Goal: Task Accomplishment & Management: Use online tool/utility

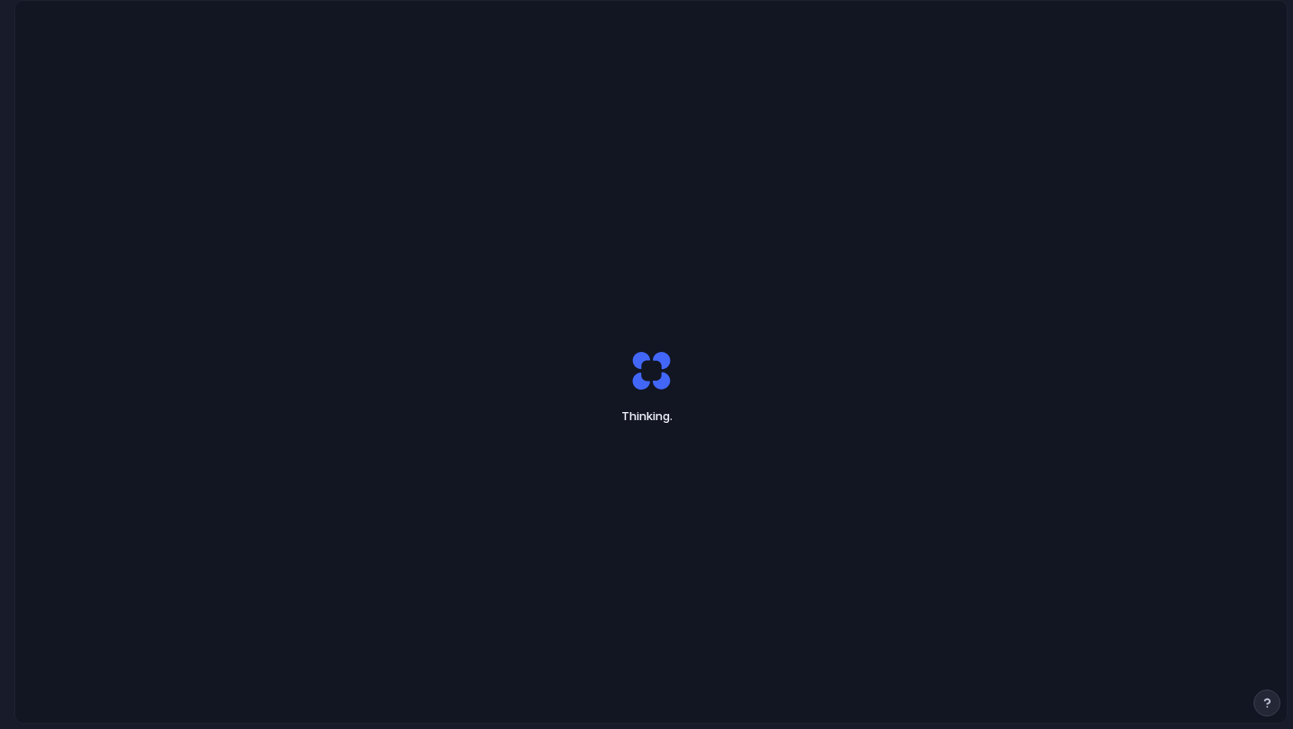
drag, startPoint x: 1120, startPoint y: 242, endPoint x: 1106, endPoint y: 242, distance: 13.5
click at [1108, 242] on div "Thinking ." at bounding box center [650, 387] width 1271 height 772
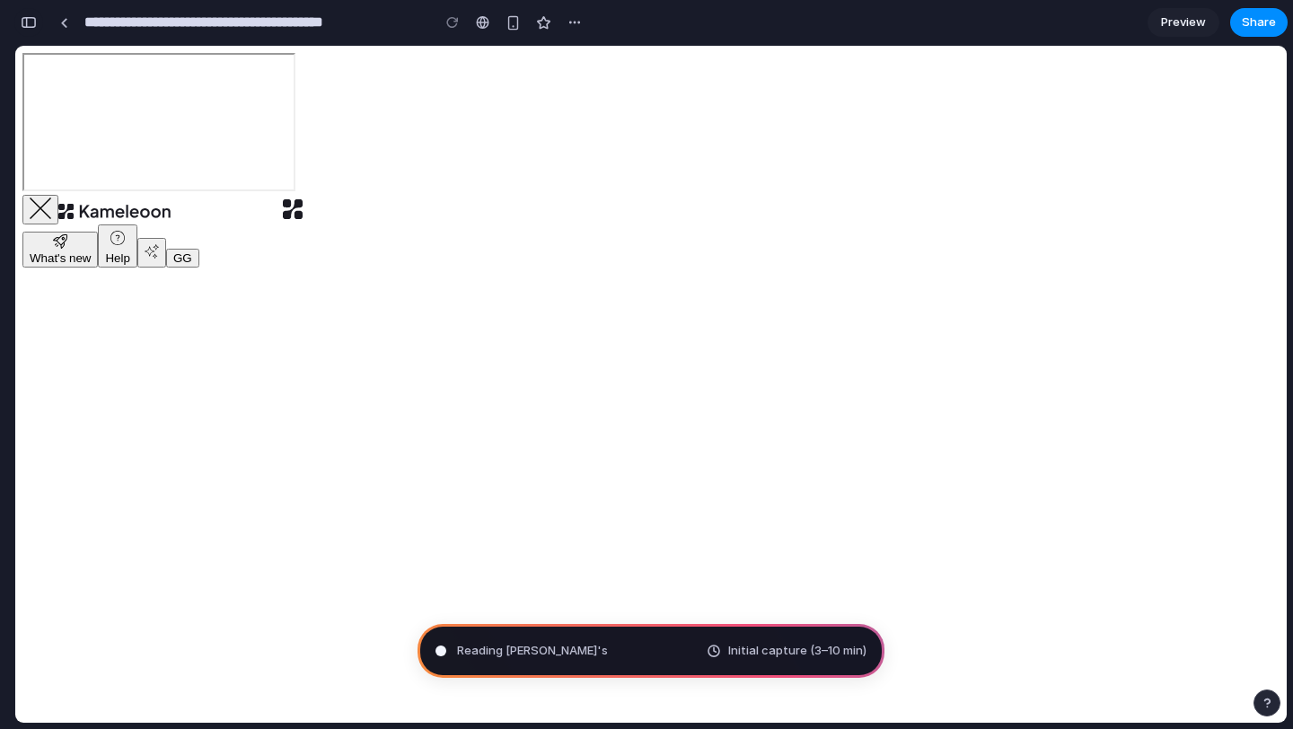
click at [26, 22] on div "button" at bounding box center [29, 22] width 16 height 13
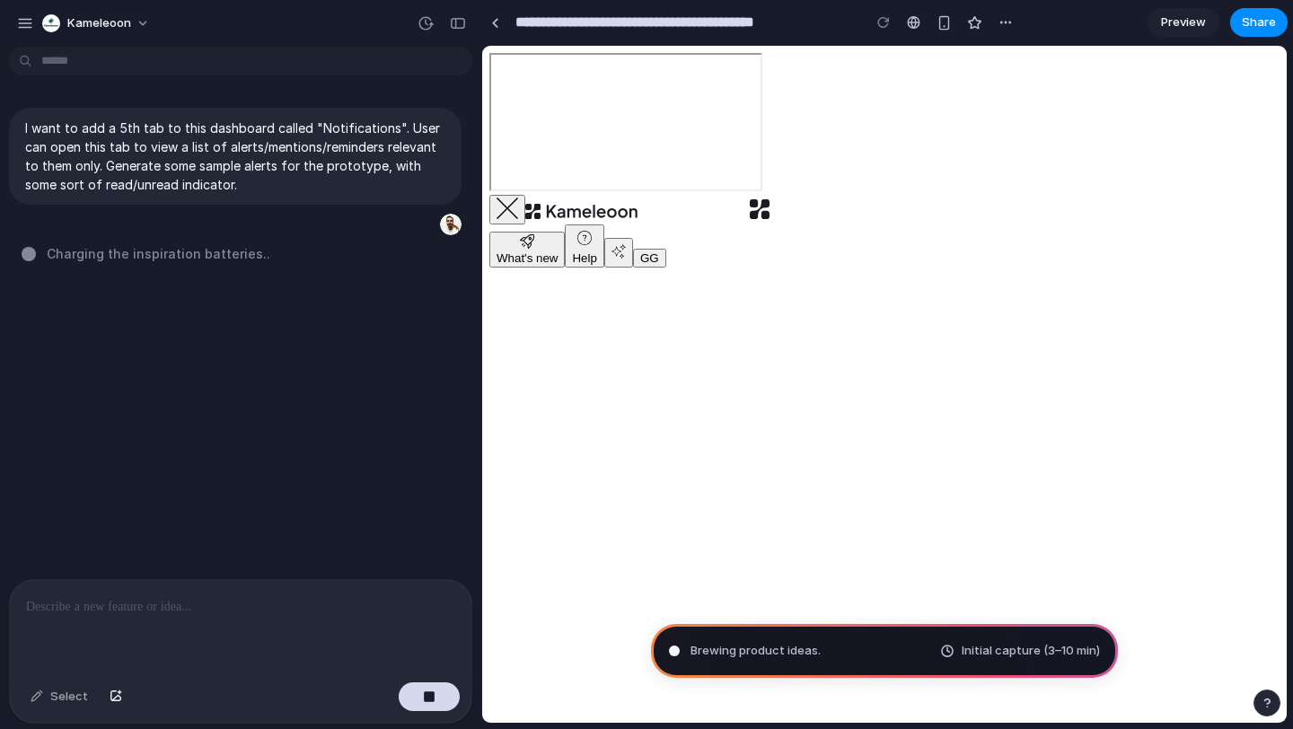
type input "**********"
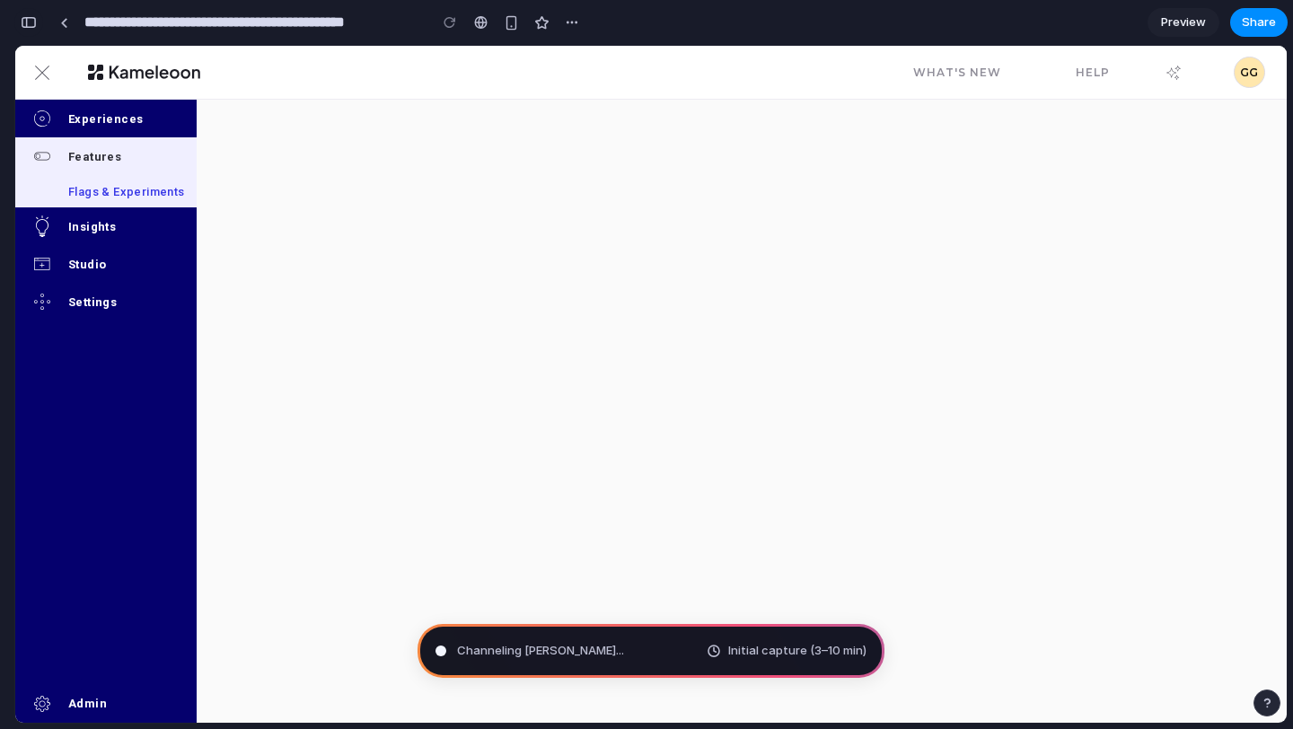
click at [35, 26] on div "button" at bounding box center [29, 22] width 16 height 13
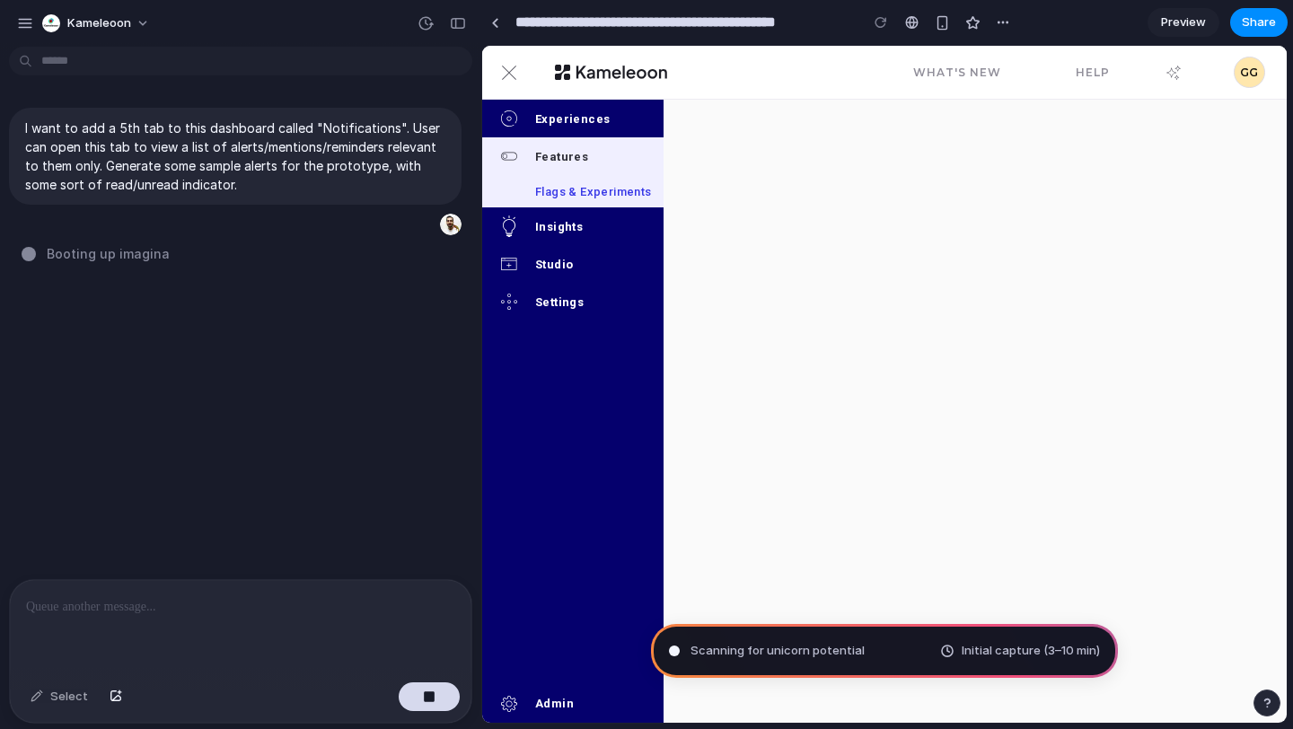
click at [308, 327] on div "I want to add a 5th tab to this dashboard called "Notifications". User can open…" at bounding box center [235, 316] width 471 height 525
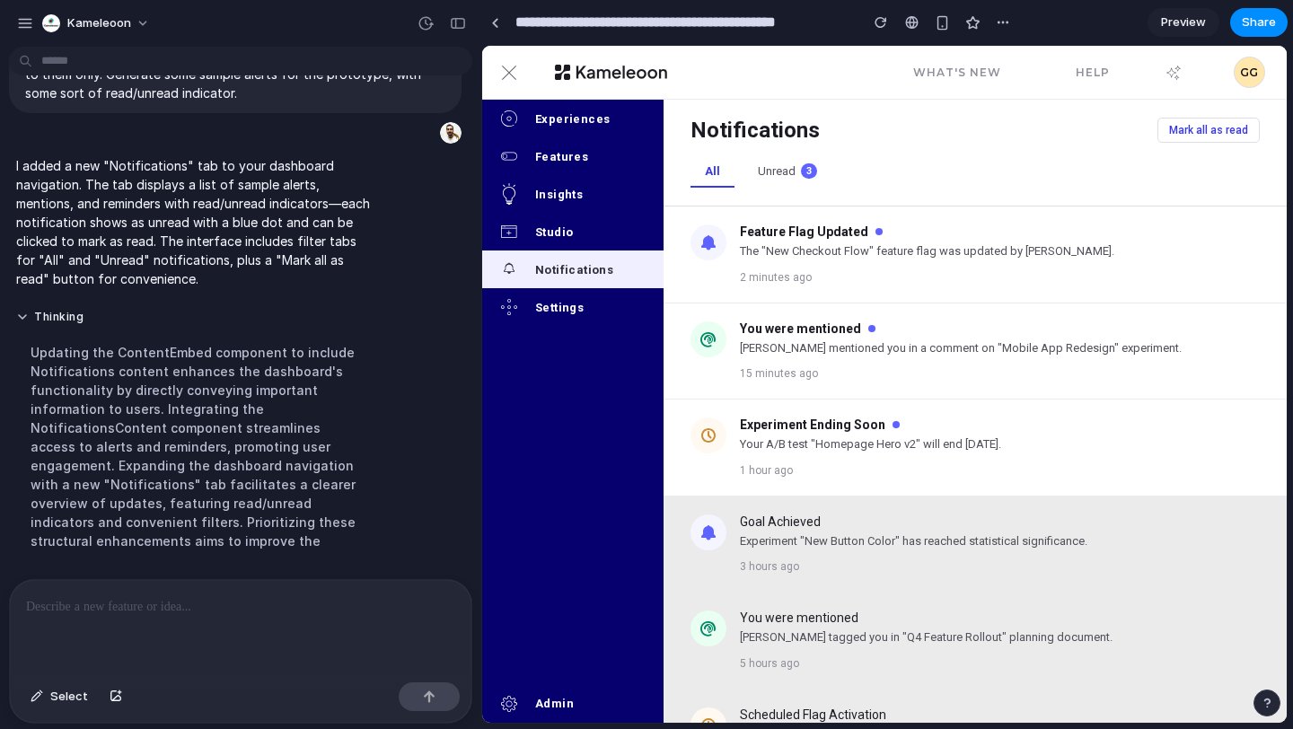
click at [1196, 22] on span "Preview" at bounding box center [1183, 22] width 45 height 18
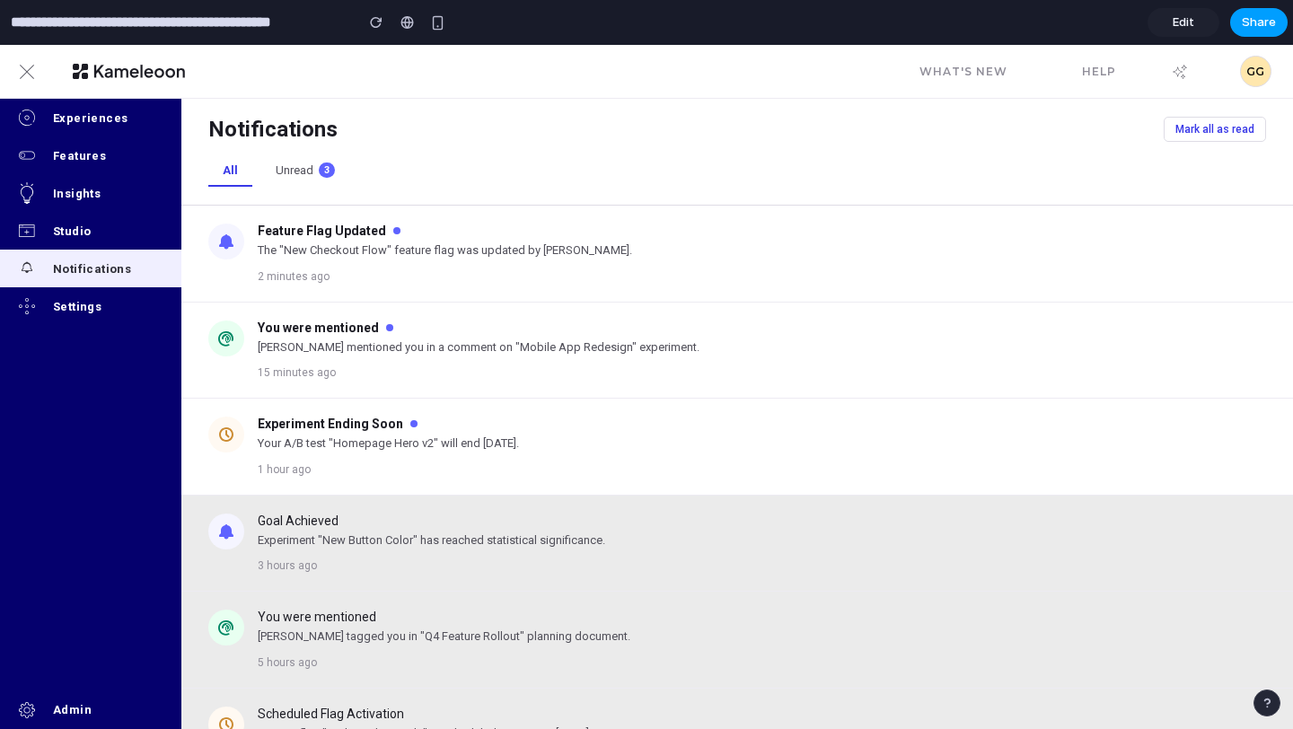
click at [1260, 23] on span "Share" at bounding box center [1259, 22] width 34 height 18
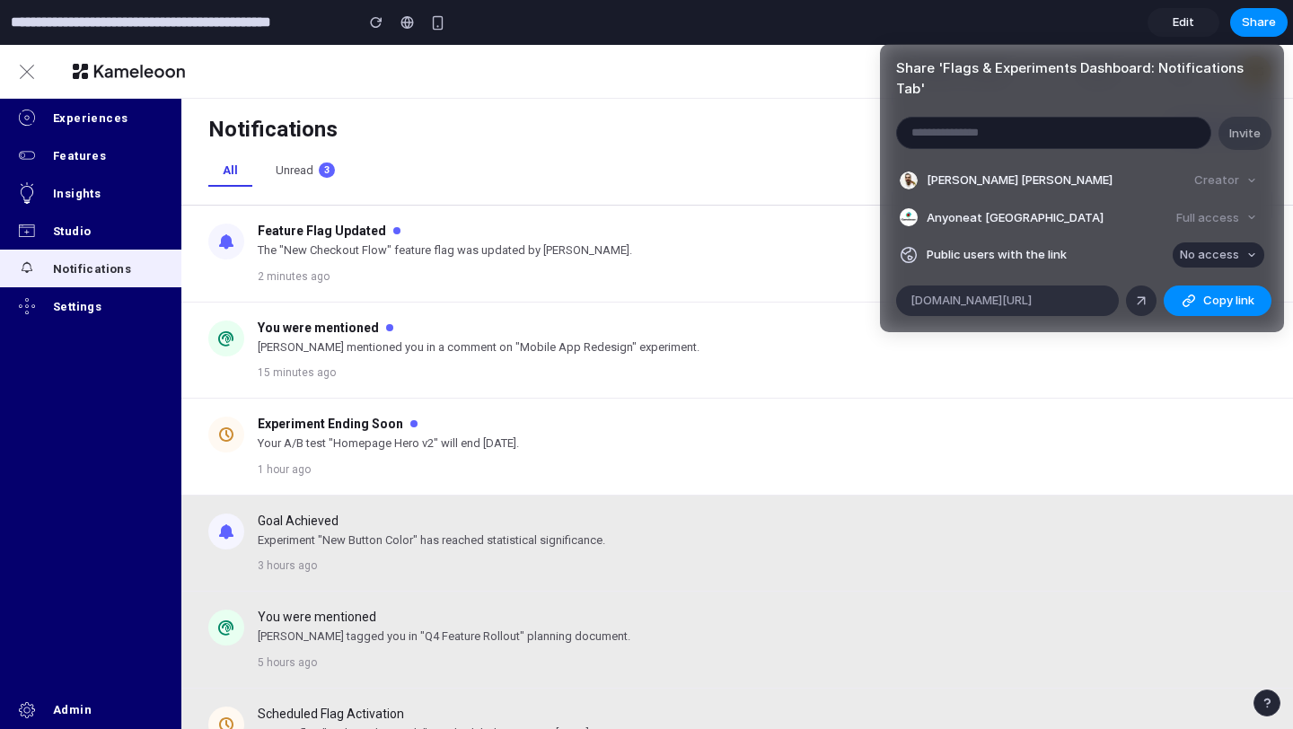
click at [1218, 246] on span "No access" at bounding box center [1209, 255] width 59 height 18
click at [1206, 297] on span "Full access" at bounding box center [1193, 302] width 63 height 18
click at [1211, 288] on button "Copy link" at bounding box center [1218, 301] width 108 height 31
drag, startPoint x: 1211, startPoint y: 288, endPoint x: 1023, endPoint y: 304, distance: 189.3
click at [1210, 288] on button "Copy link" at bounding box center [1218, 301] width 108 height 31
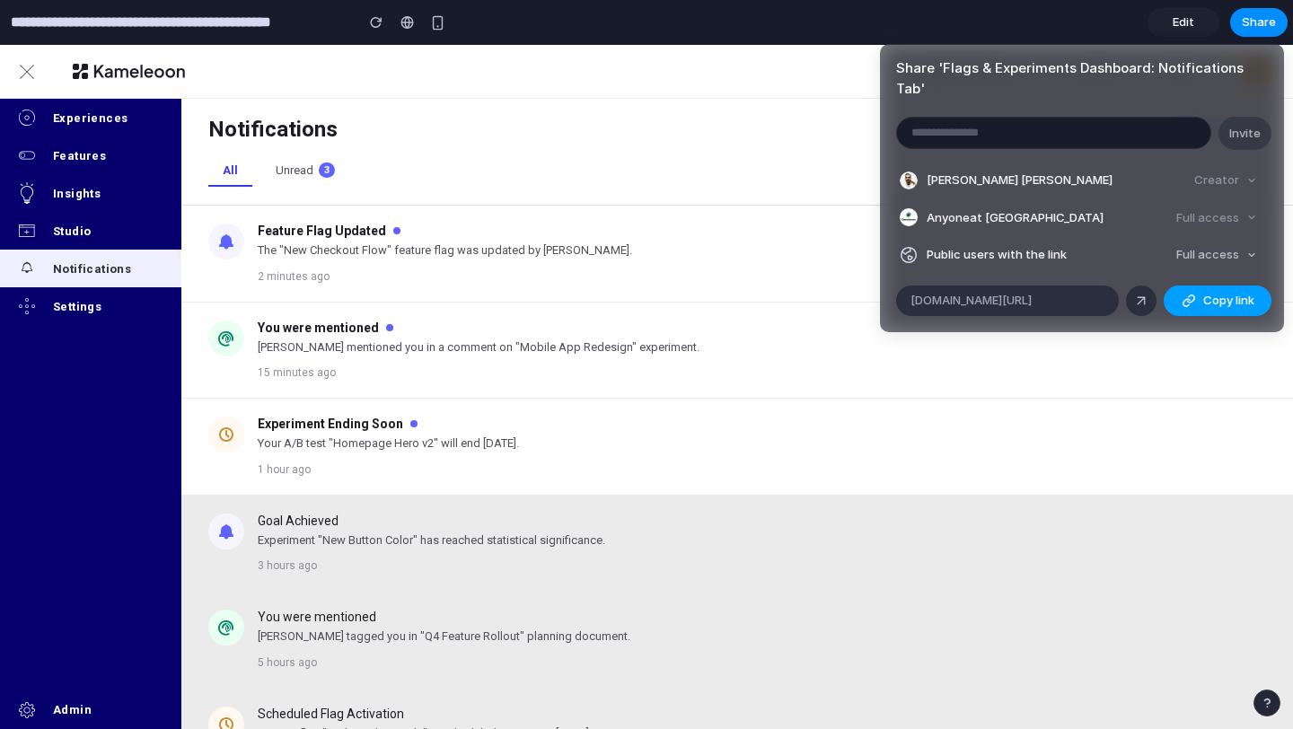
click at [1205, 292] on span "Copy link" at bounding box center [1228, 301] width 51 height 18
click at [1183, 22] on div "Share ' Flags & Experiments Dashboard: Notifications Tab ' Invite [PERSON_NAME]…" at bounding box center [646, 364] width 1293 height 729
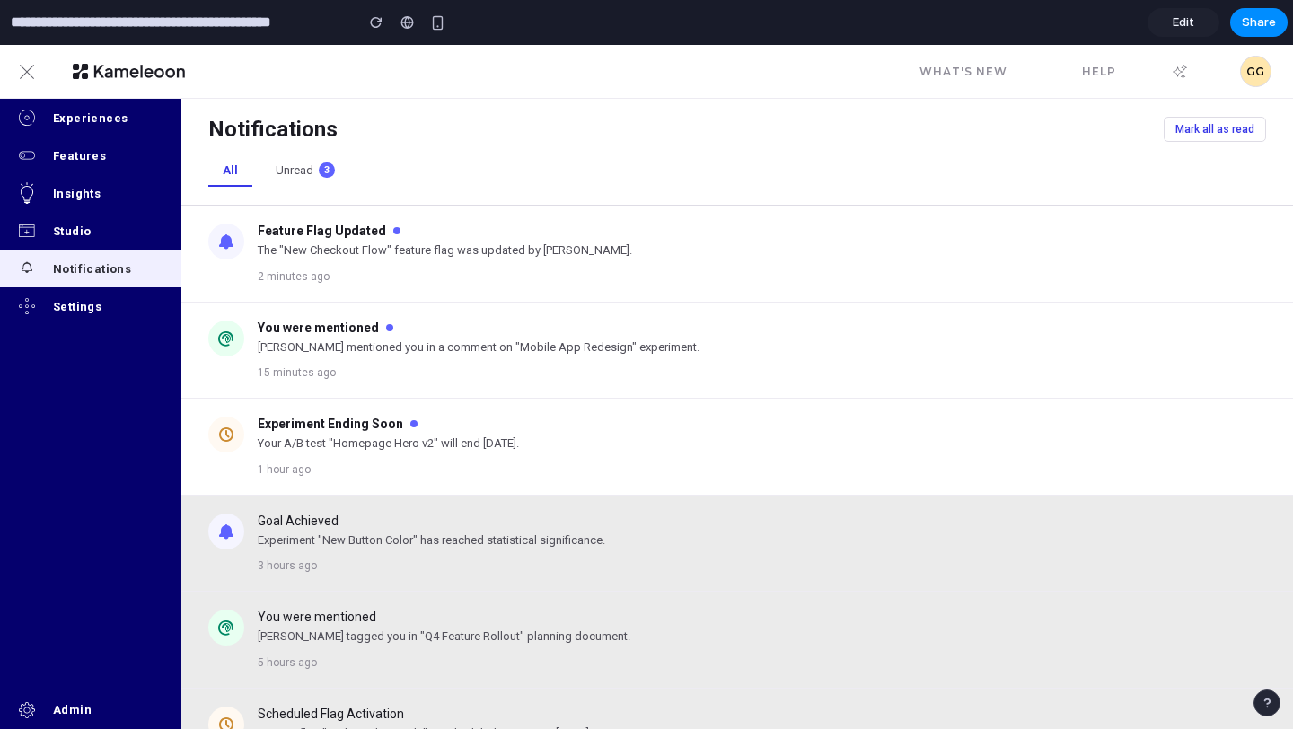
click at [1178, 28] on span "Edit" at bounding box center [1184, 22] width 22 height 18
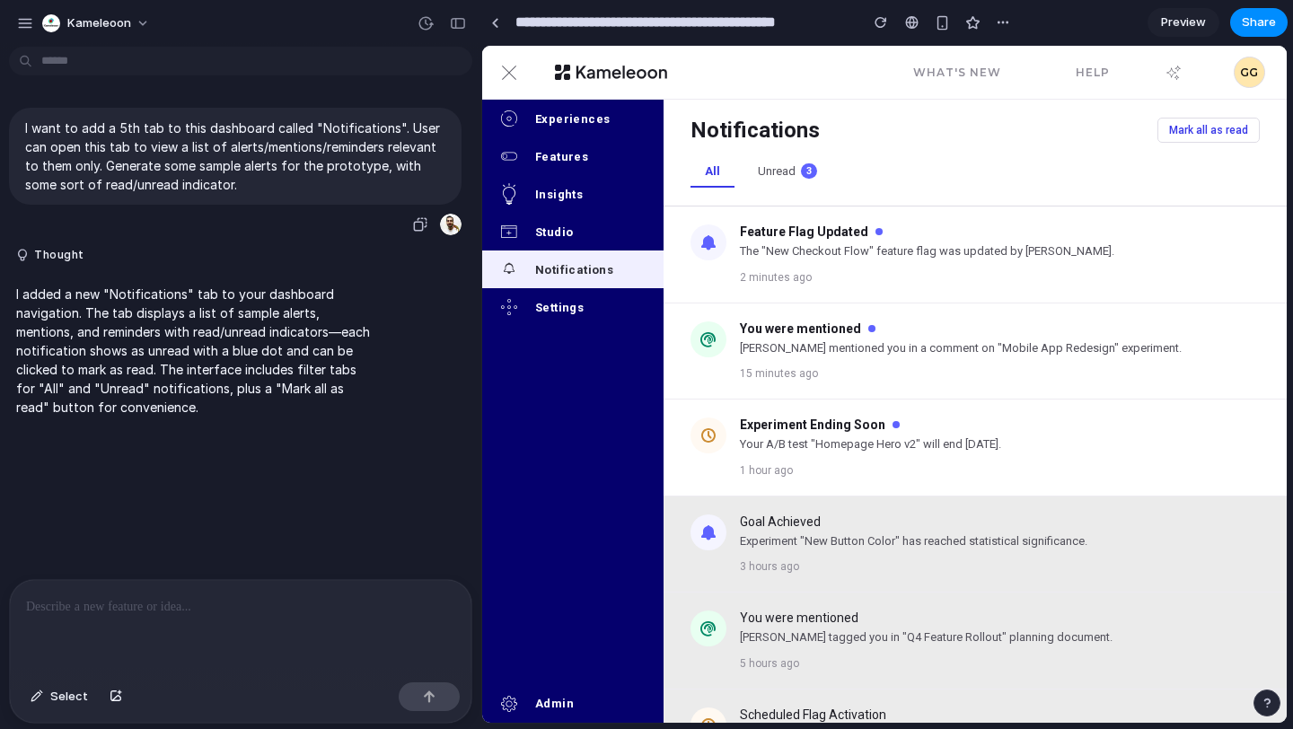
click at [107, 143] on p "I want to add a 5th tab to this dashboard called "Notifications". User can open…" at bounding box center [235, 156] width 420 height 75
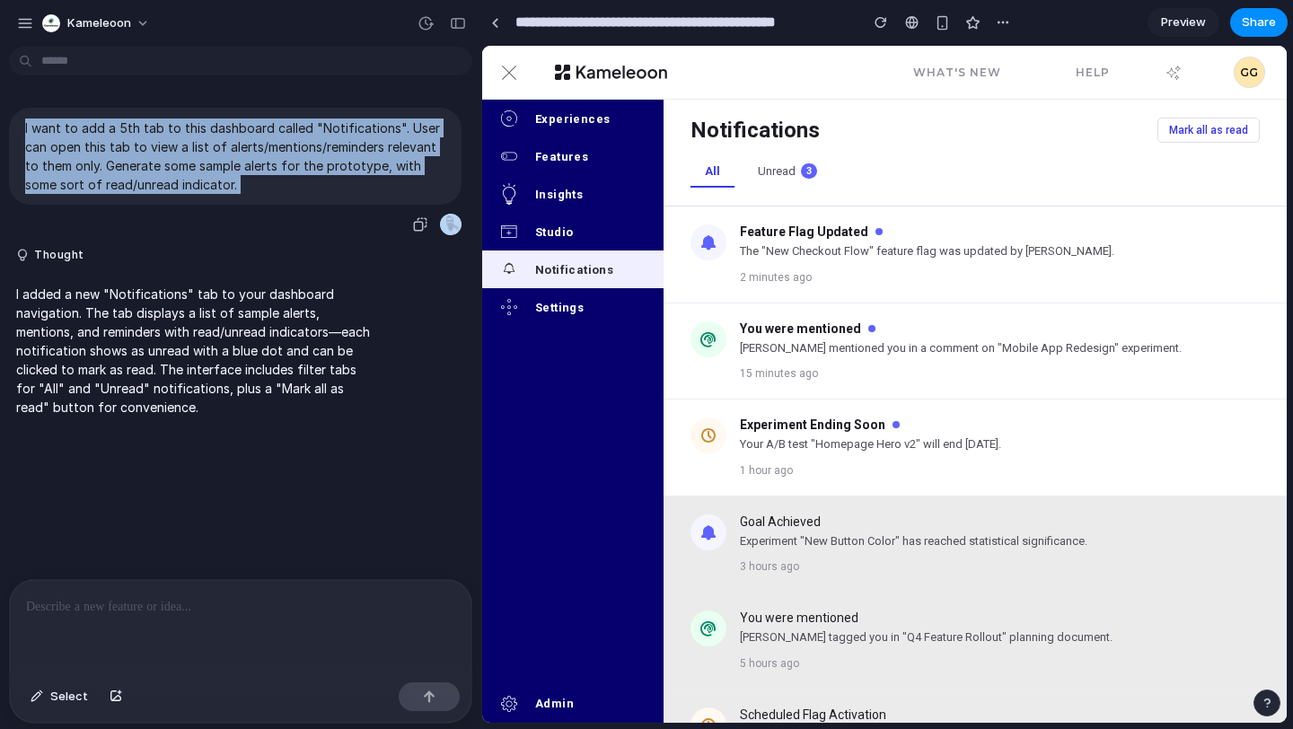
click at [107, 143] on p "I want to add a 5th tab to this dashboard called "Notifications". User can open…" at bounding box center [235, 156] width 420 height 75
copy div "I want to add a 5th tab to this dashboard called "Notifications". User can open…"
click at [497, 28] on link at bounding box center [494, 22] width 27 height 27
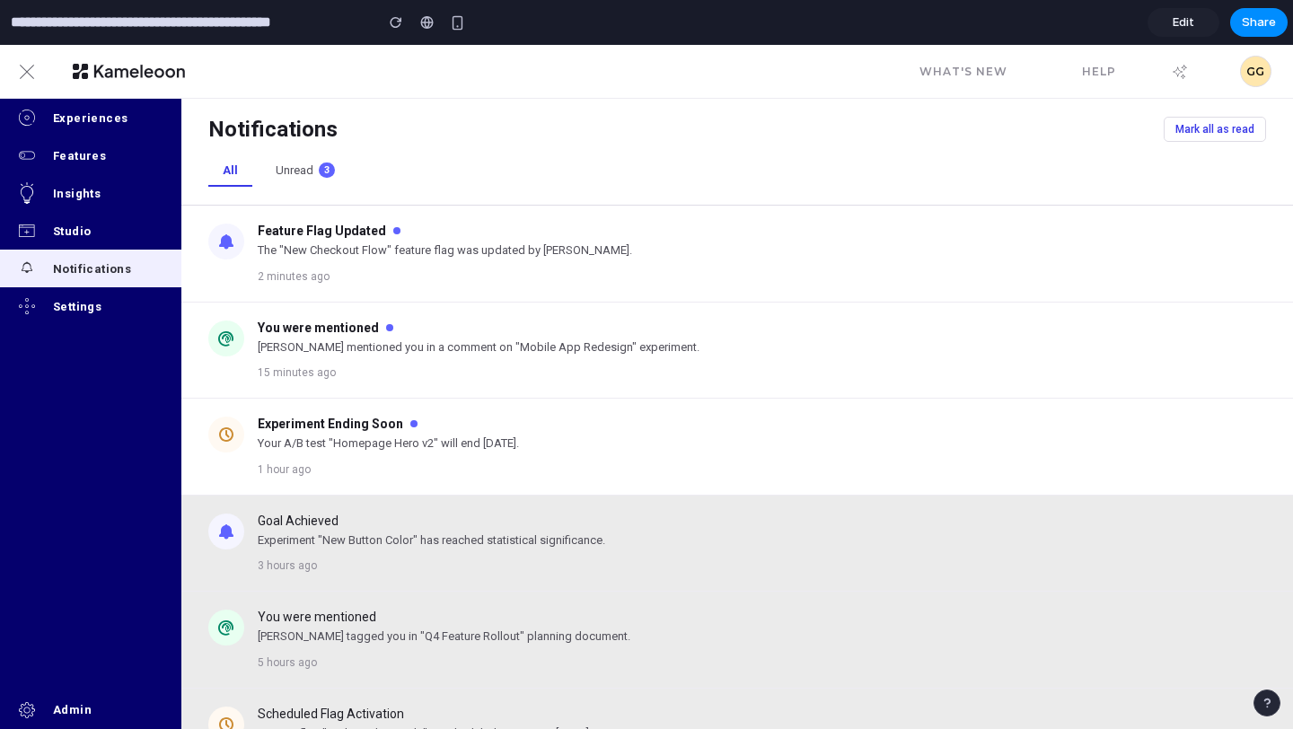
click at [300, 175] on button "Unread 3" at bounding box center [305, 170] width 88 height 31
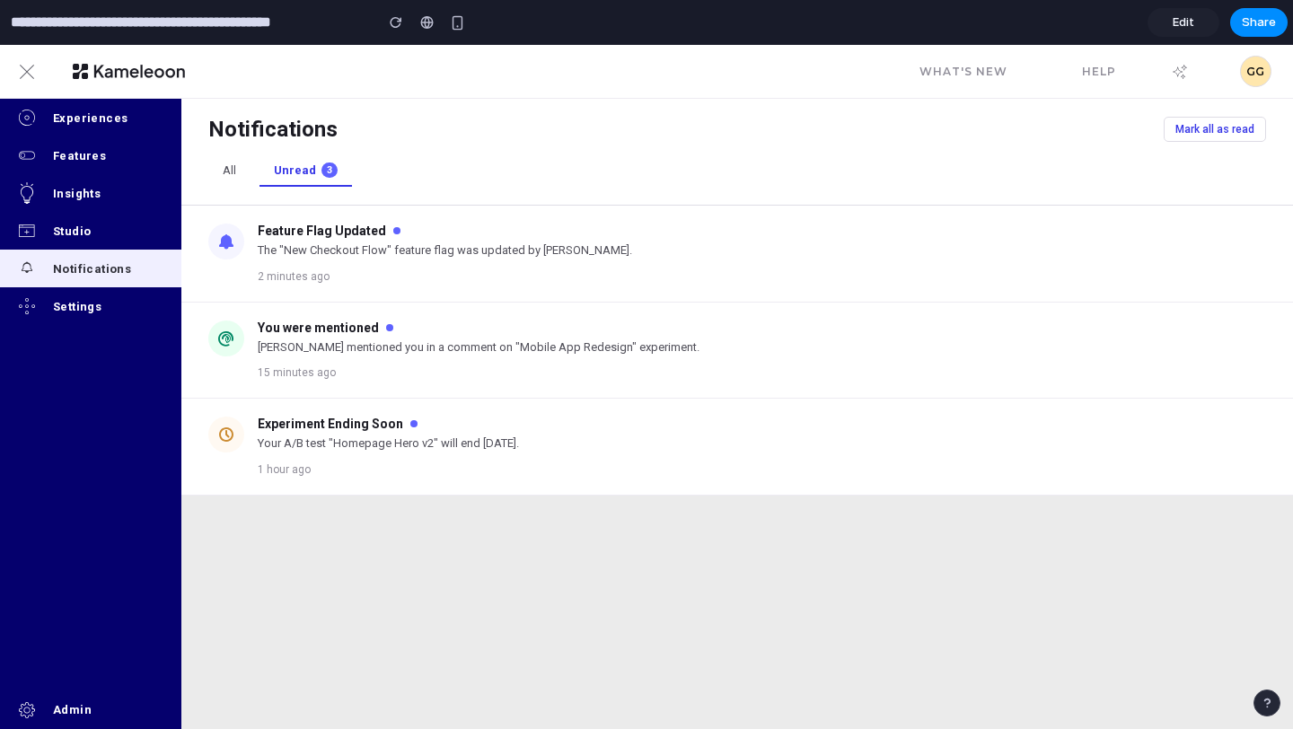
click at [224, 172] on button "All" at bounding box center [229, 170] width 42 height 31
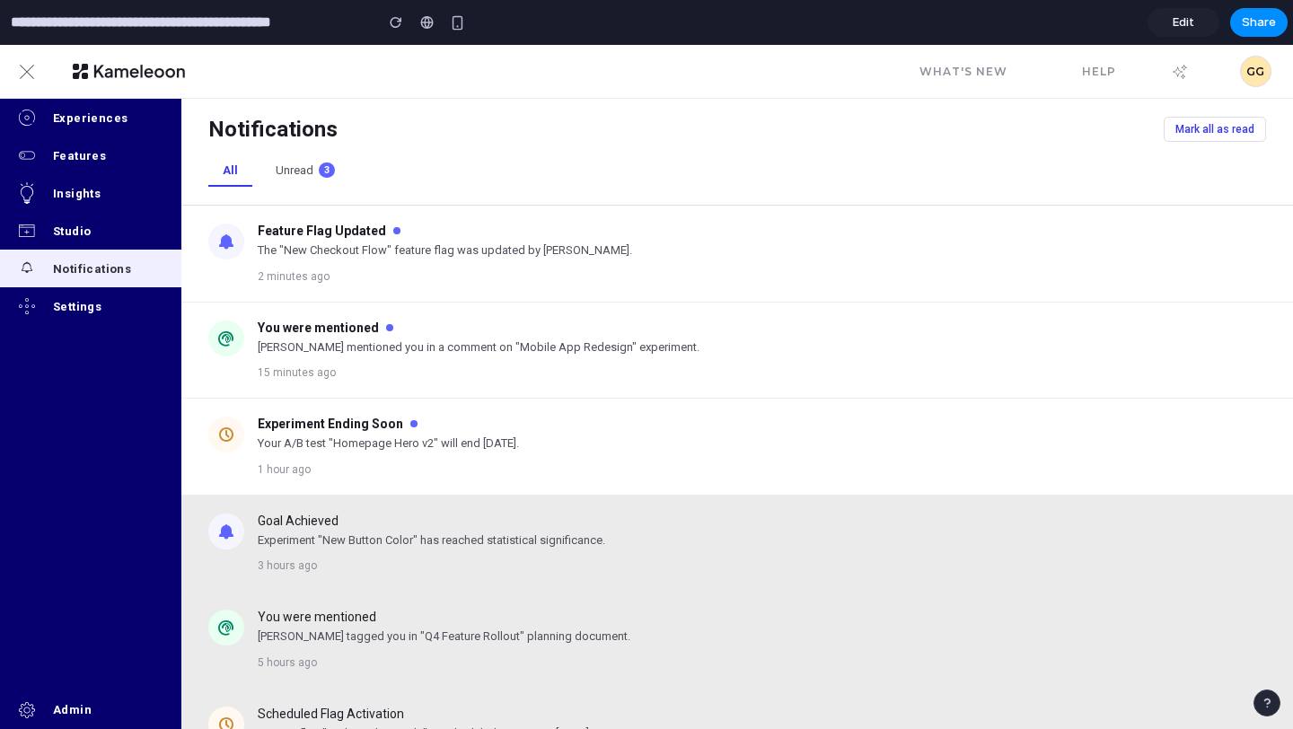
click at [307, 172] on button "Unread 3" at bounding box center [305, 170] width 88 height 31
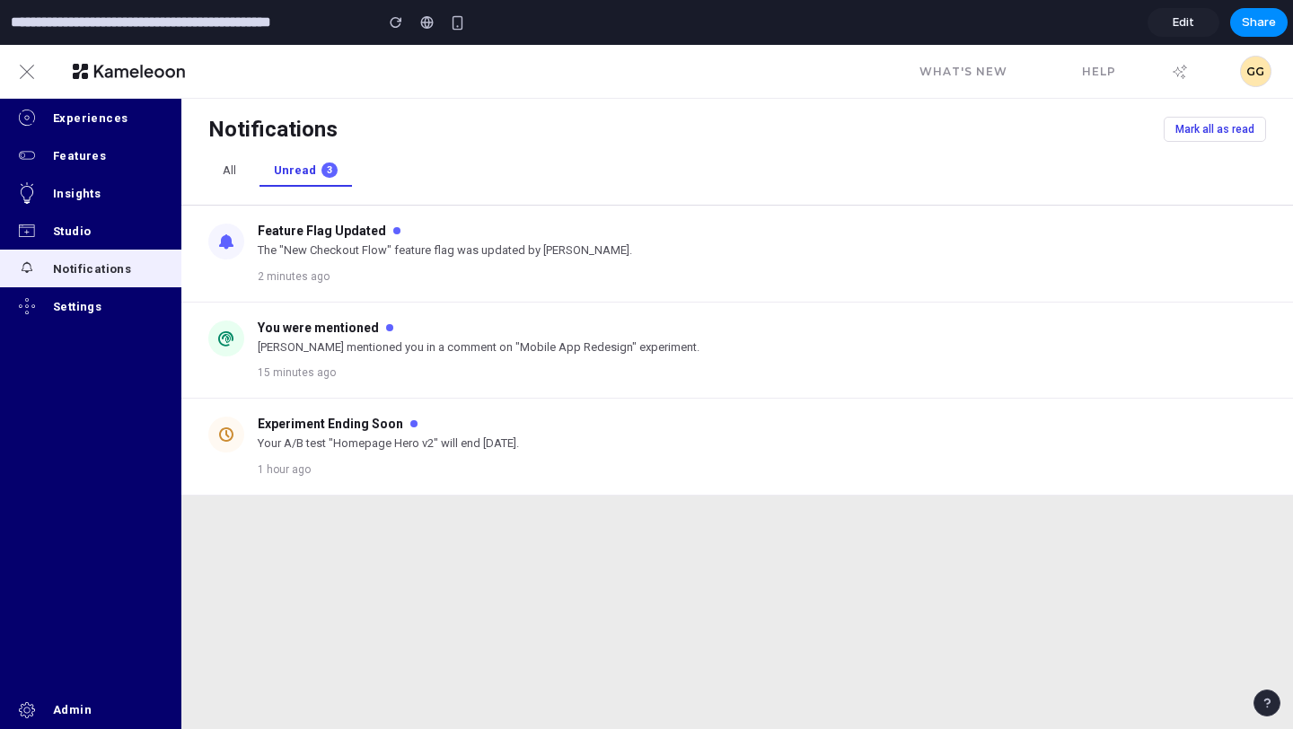
click at [231, 172] on button "All" at bounding box center [229, 170] width 42 height 31
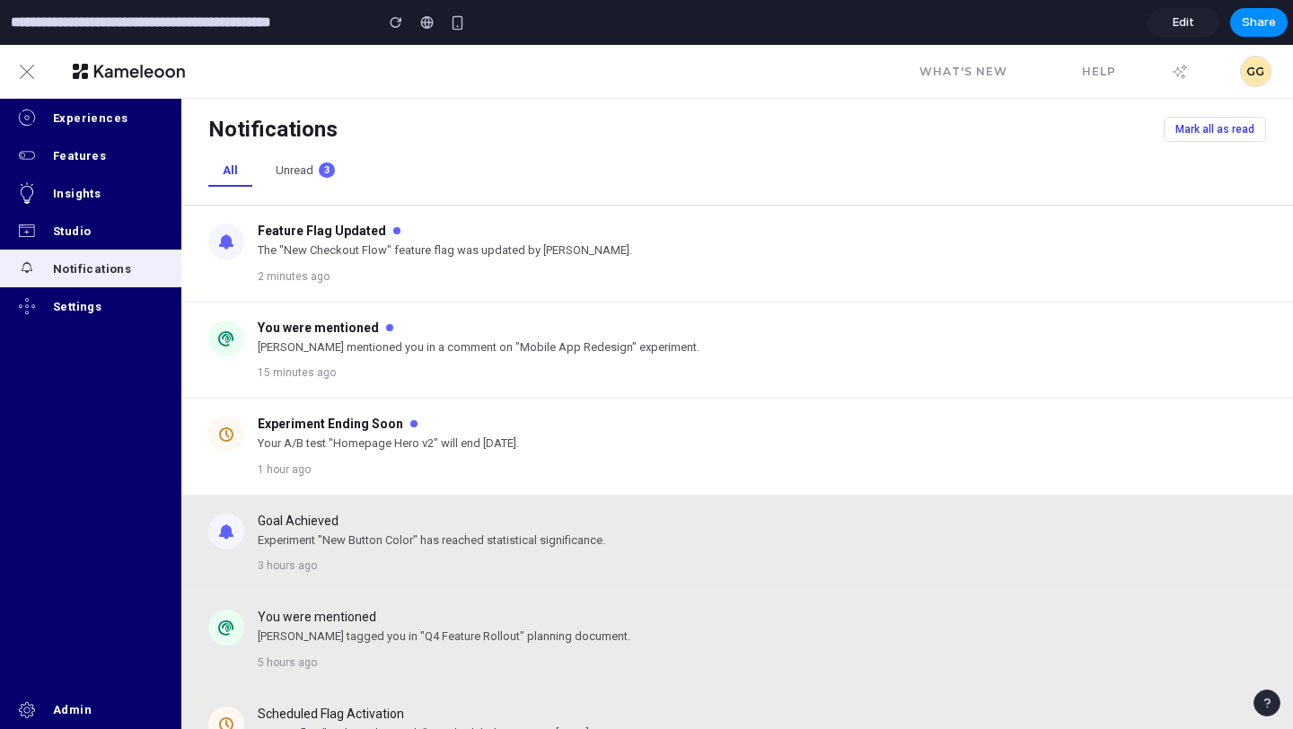
click at [312, 173] on button "Unread 3" at bounding box center [305, 170] width 88 height 31
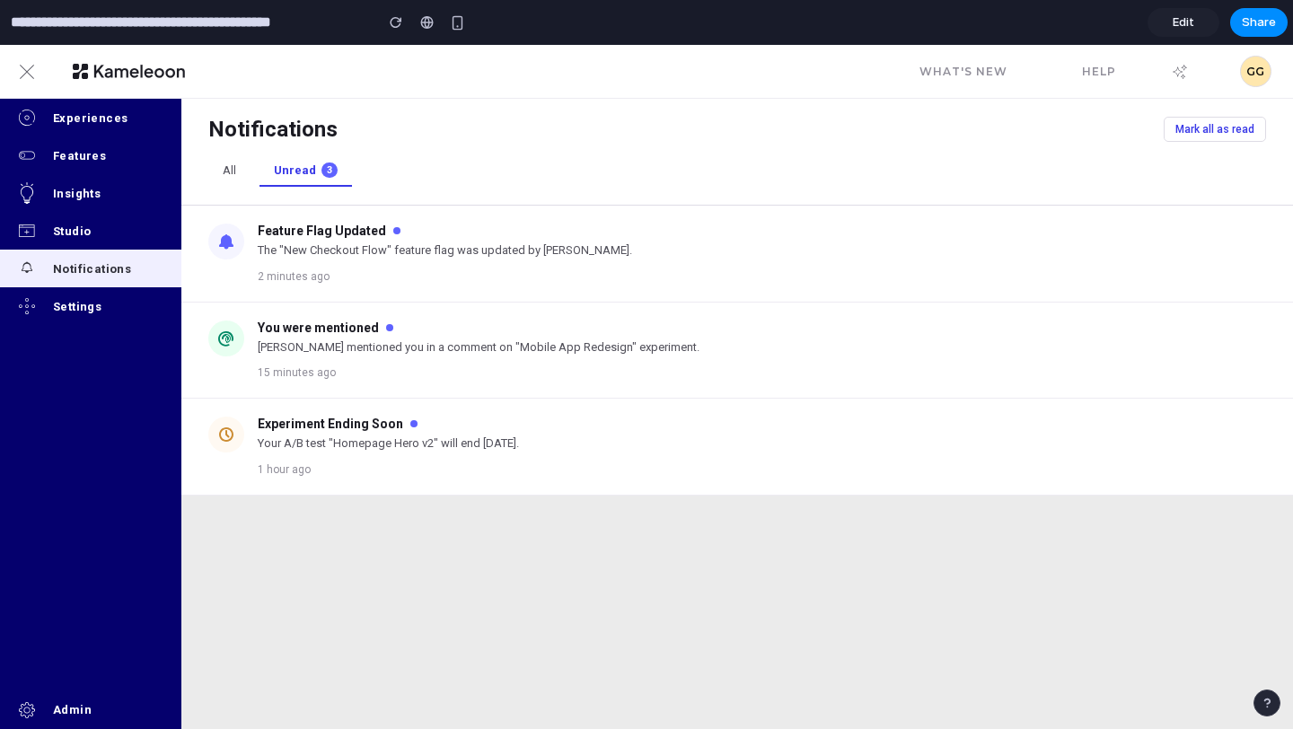
click at [216, 174] on button "All" at bounding box center [229, 170] width 42 height 31
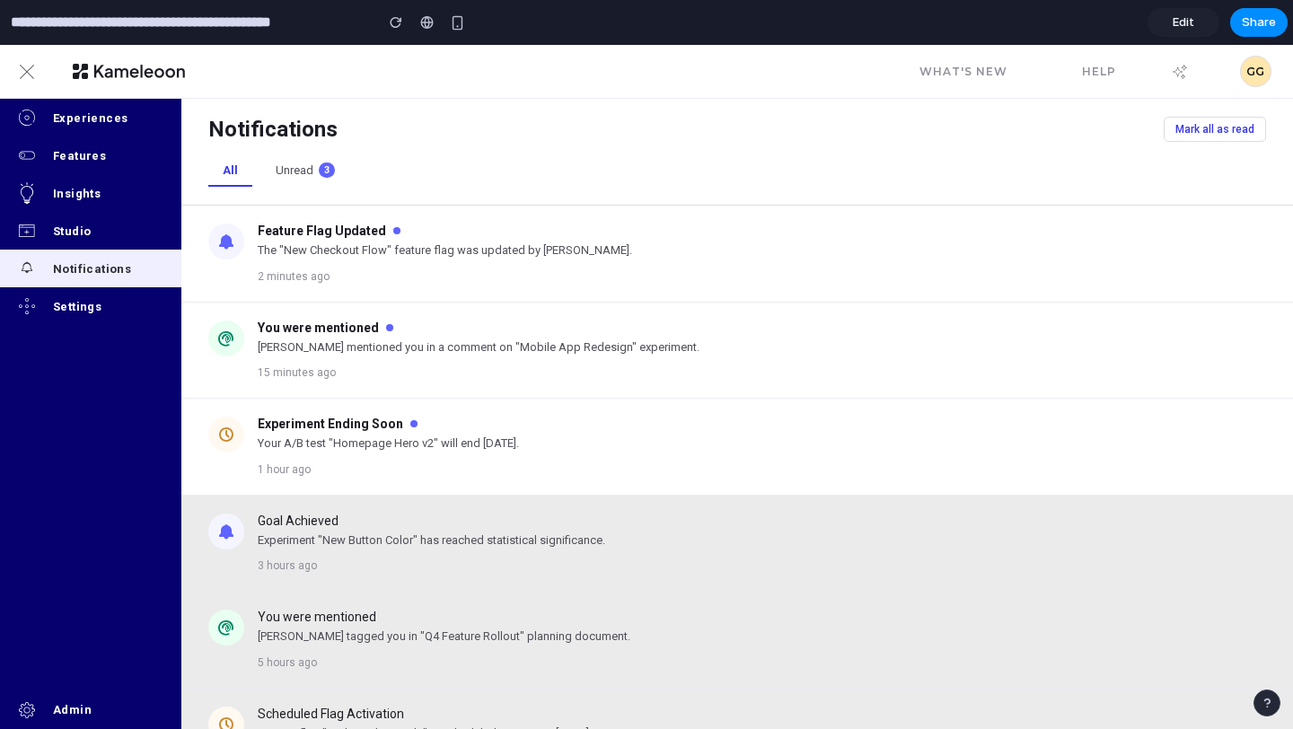
click at [334, 174] on button "Unread 3" at bounding box center [305, 170] width 88 height 31
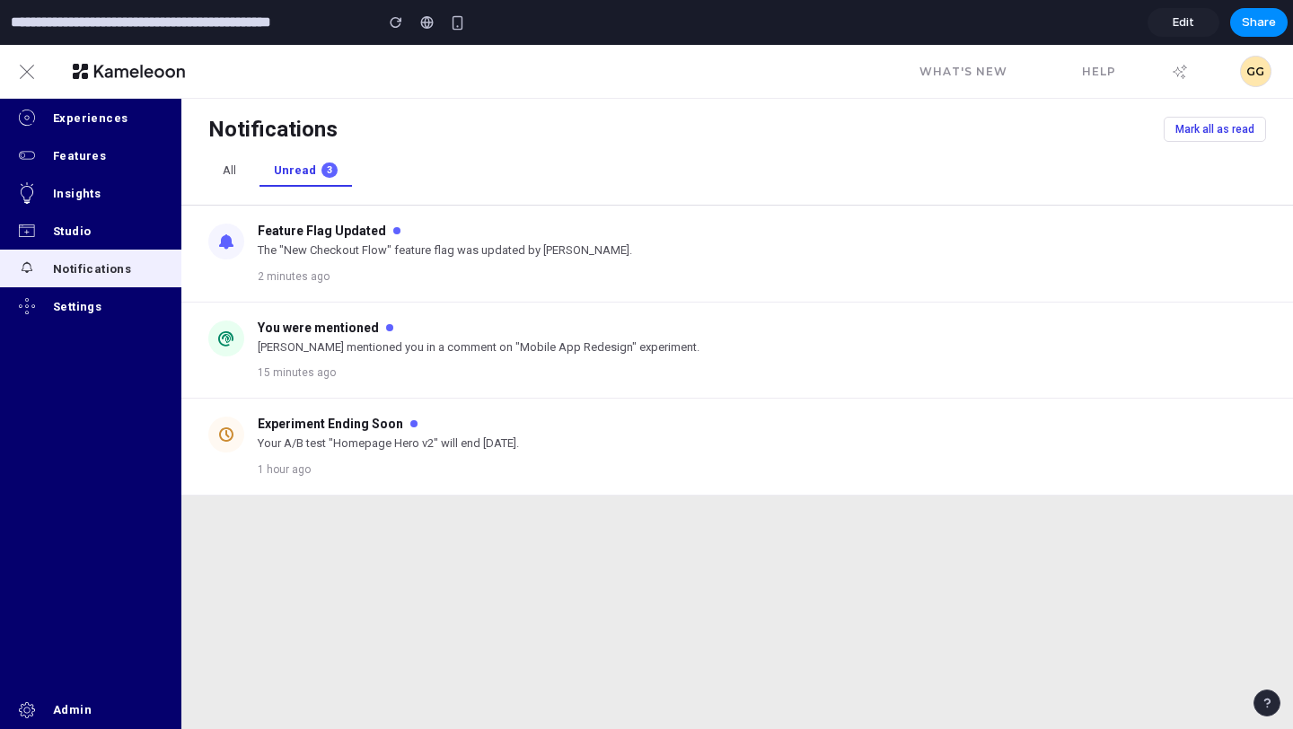
click at [230, 174] on button "All" at bounding box center [229, 170] width 42 height 31
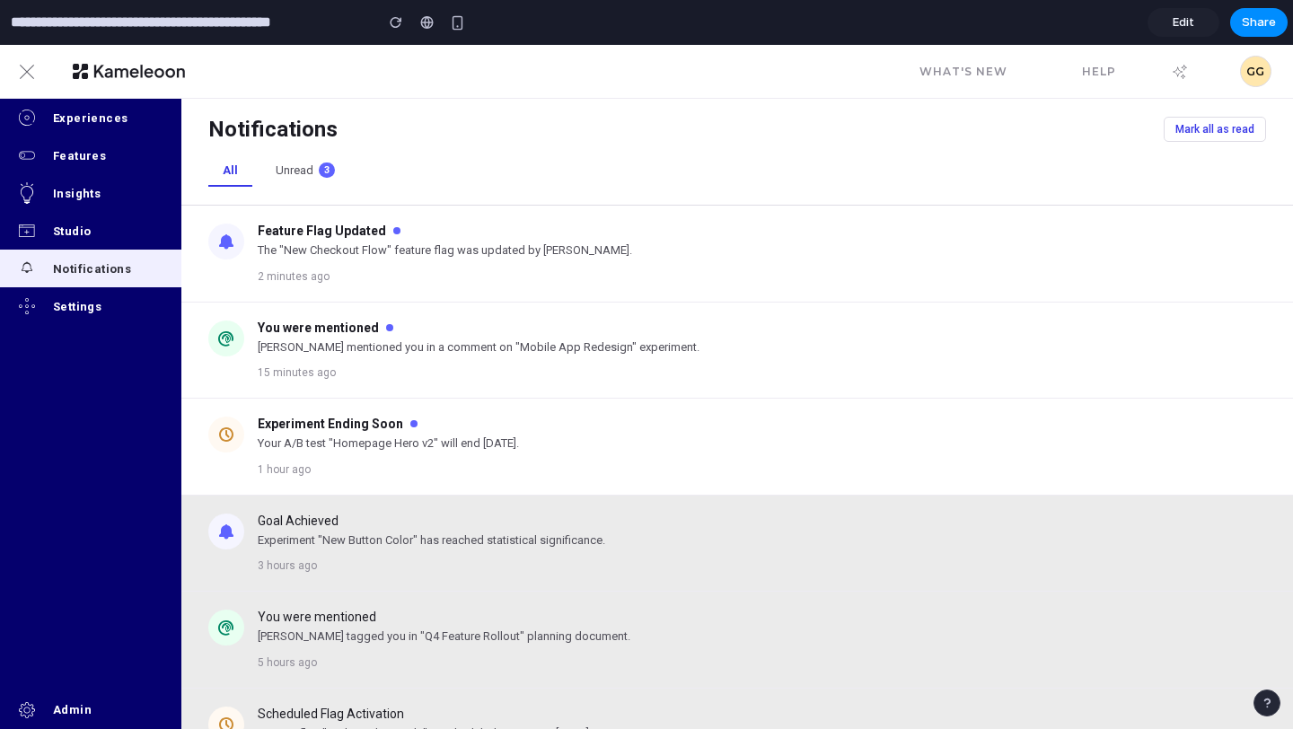
click at [294, 174] on button "Unread 3" at bounding box center [305, 170] width 88 height 31
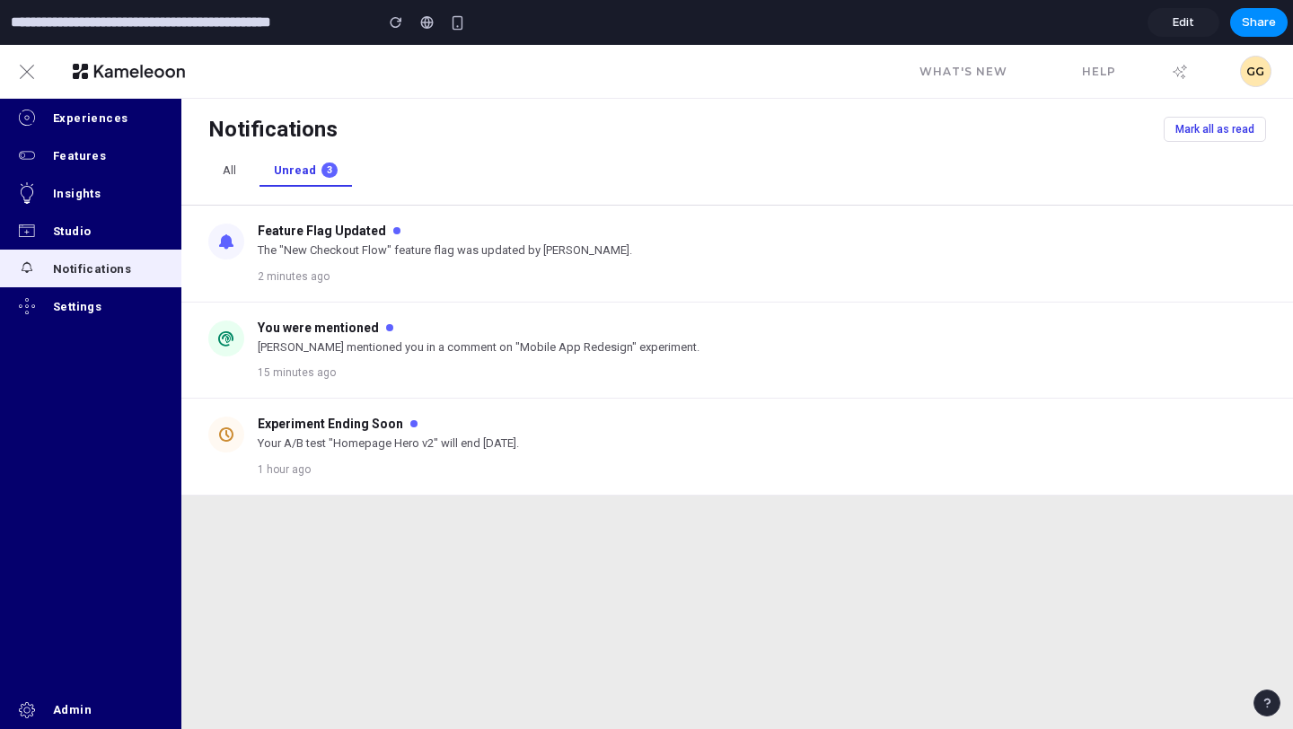
click at [239, 165] on button "All" at bounding box center [229, 170] width 42 height 31
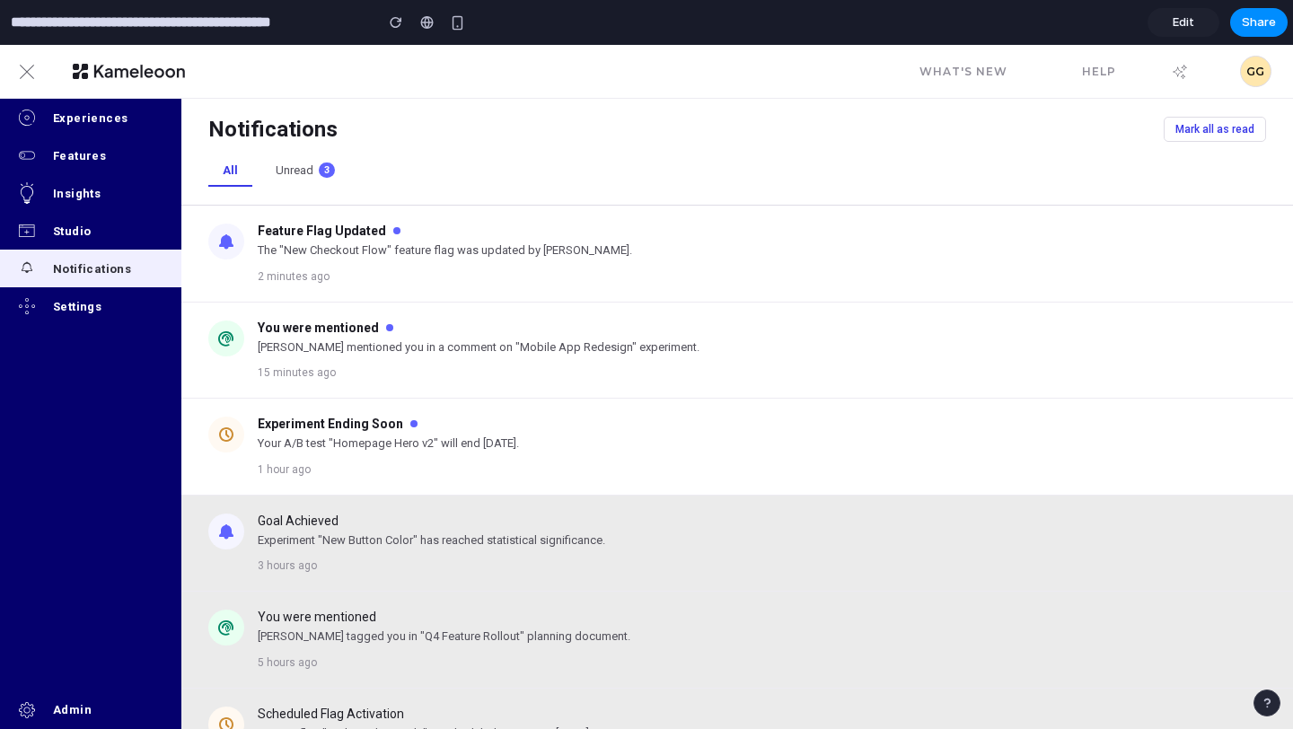
click at [86, 154] on div "Features" at bounding box center [117, 155] width 128 height 13
click at [102, 180] on button "Insights" at bounding box center [90, 193] width 181 height 38
click at [75, 224] on div "Studio" at bounding box center [117, 230] width 128 height 13
click at [75, 262] on div "Notifications" at bounding box center [117, 268] width 128 height 13
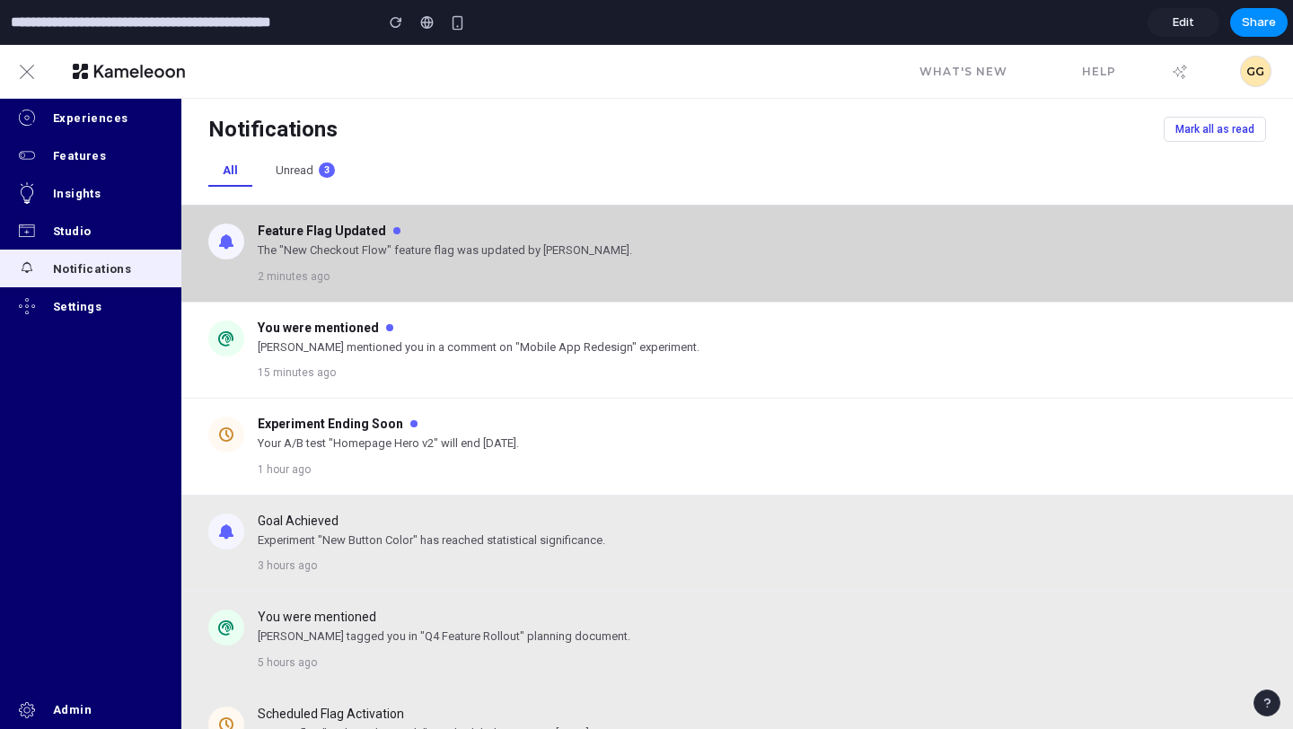
click at [463, 270] on div "Feature Flag Updated The "New Checkout Flow" feature flag was updated by Sarah …" at bounding box center [762, 254] width 1008 height 60
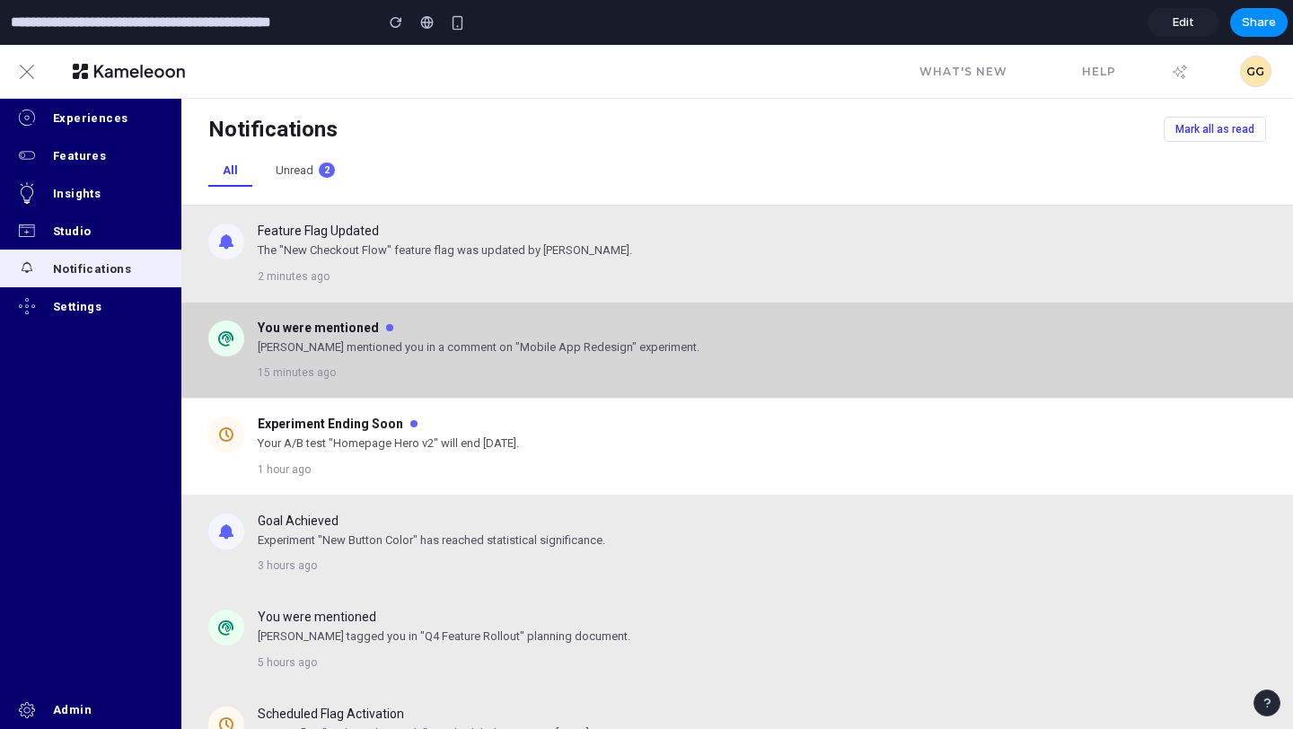
click at [446, 318] on div "You were mentioned Alex mentioned you in a comment on "Mobile App Redesign" exp…" at bounding box center [737, 351] width 1112 height 97
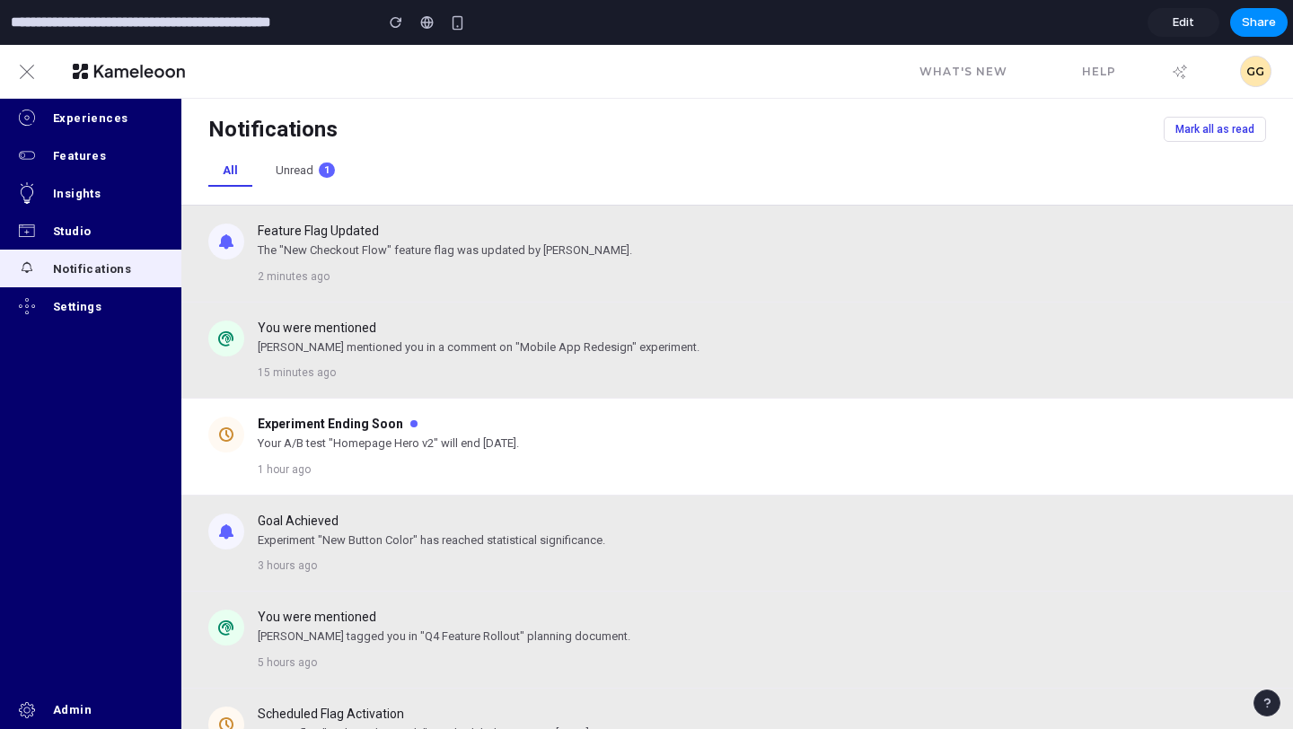
click at [446, 389] on div "You were mentioned Alex mentioned you in a comment on "Mobile App Redesign" exp…" at bounding box center [737, 351] width 1112 height 97
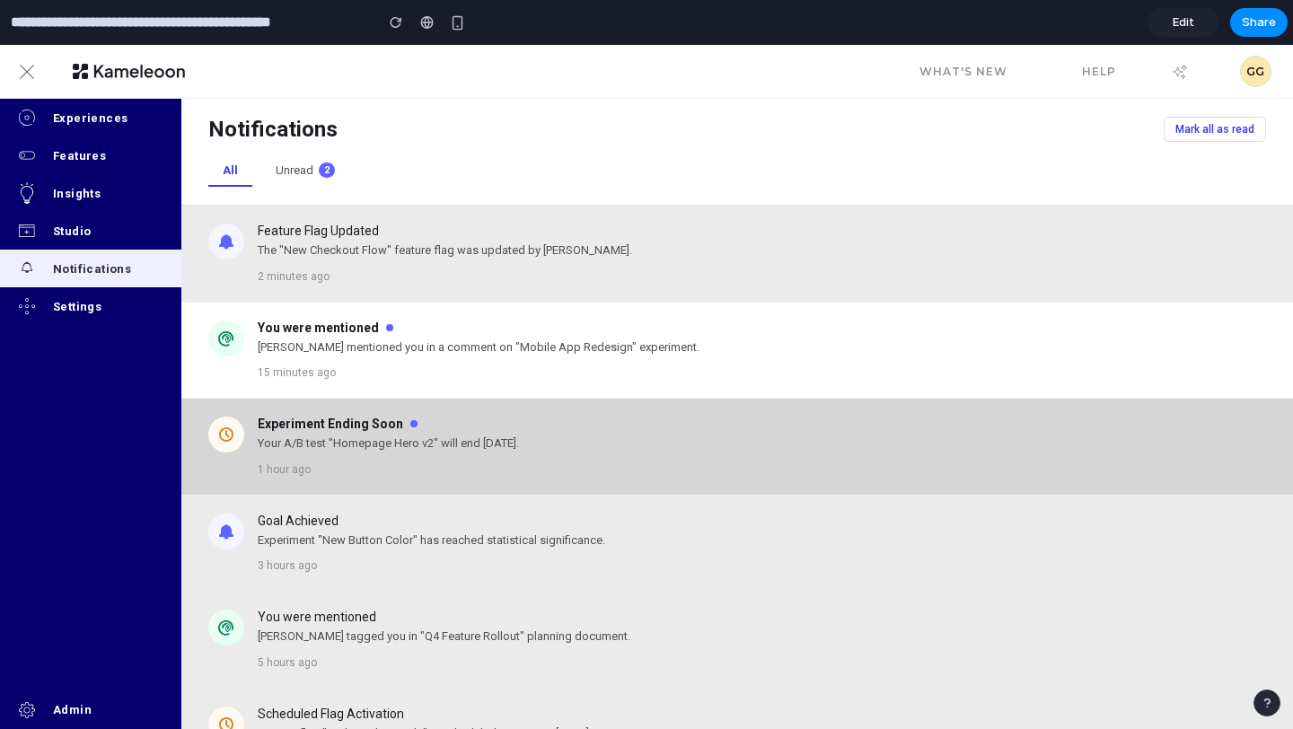
click at [446, 434] on div "Experiment Ending Soon Your A/B test "Homepage Hero v2" will end in 2 days. 1 h…" at bounding box center [762, 447] width 1008 height 60
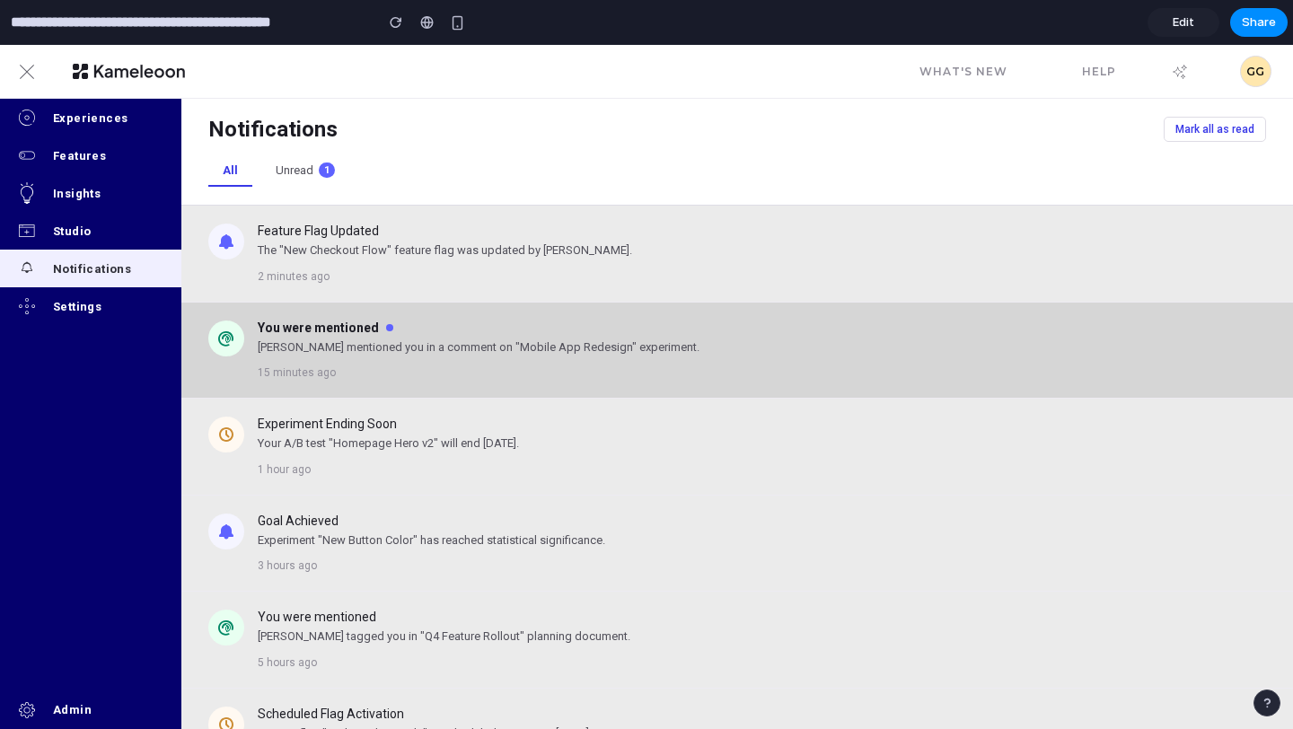
click at [439, 343] on p "[PERSON_NAME] mentioned you in a comment on "Mobile App Redesign" experiment." at bounding box center [762, 348] width 1008 height 18
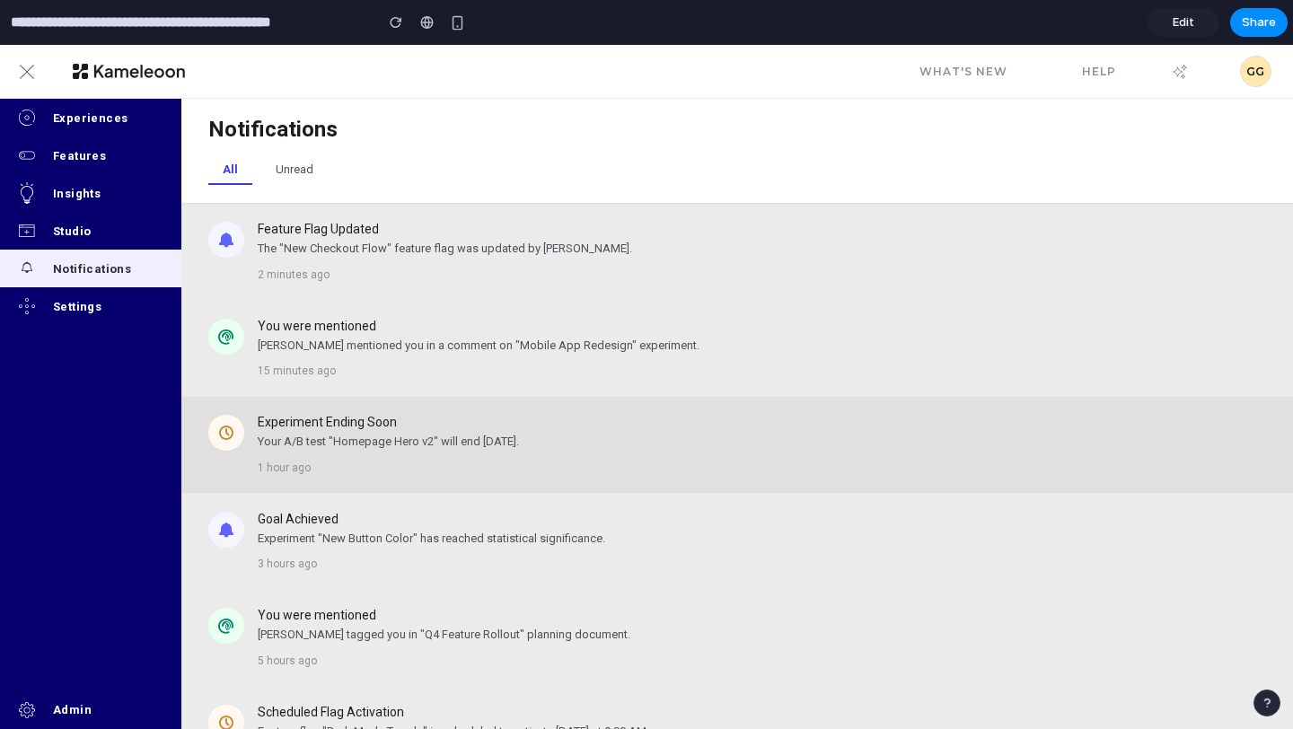
click at [439, 435] on p "Your A/B test "Homepage Hero v2" will end [DATE]." at bounding box center [762, 442] width 1008 height 18
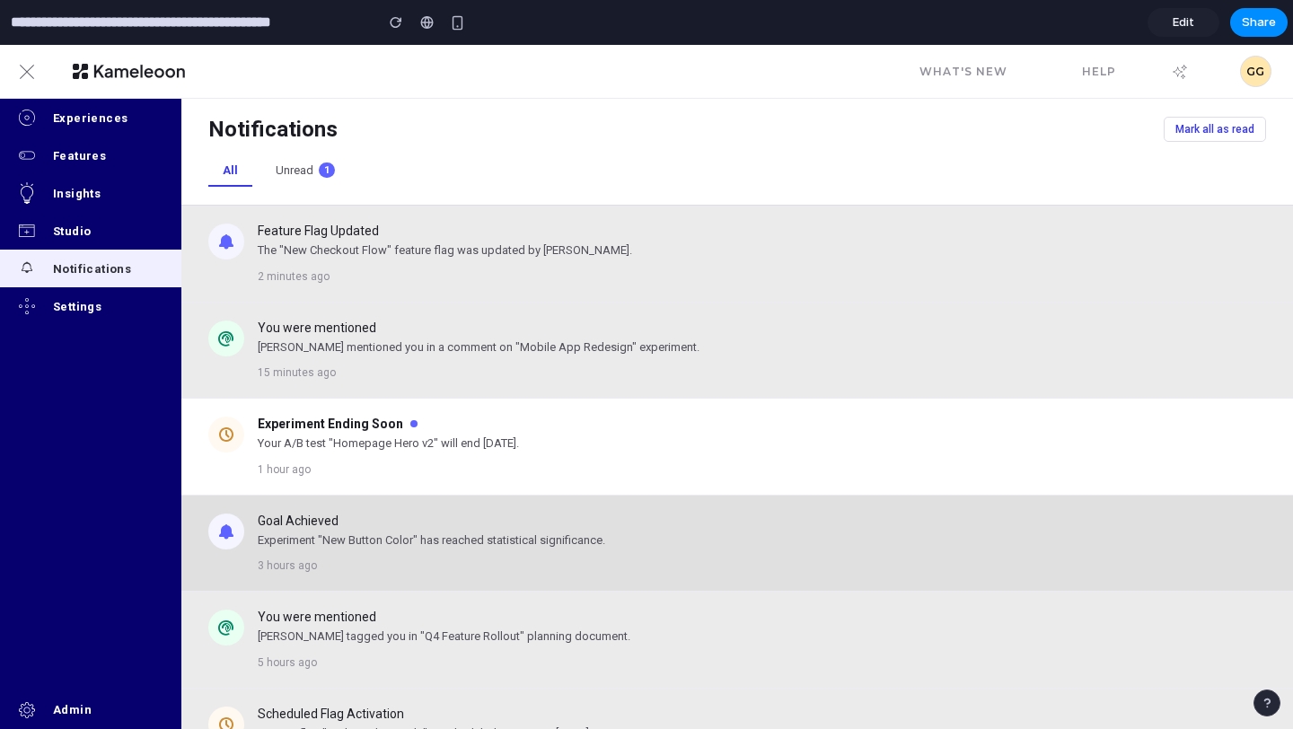
click at [438, 499] on div "Goal Achieved Experiment "New Button Color" has reached statistical significanc…" at bounding box center [737, 544] width 1112 height 97
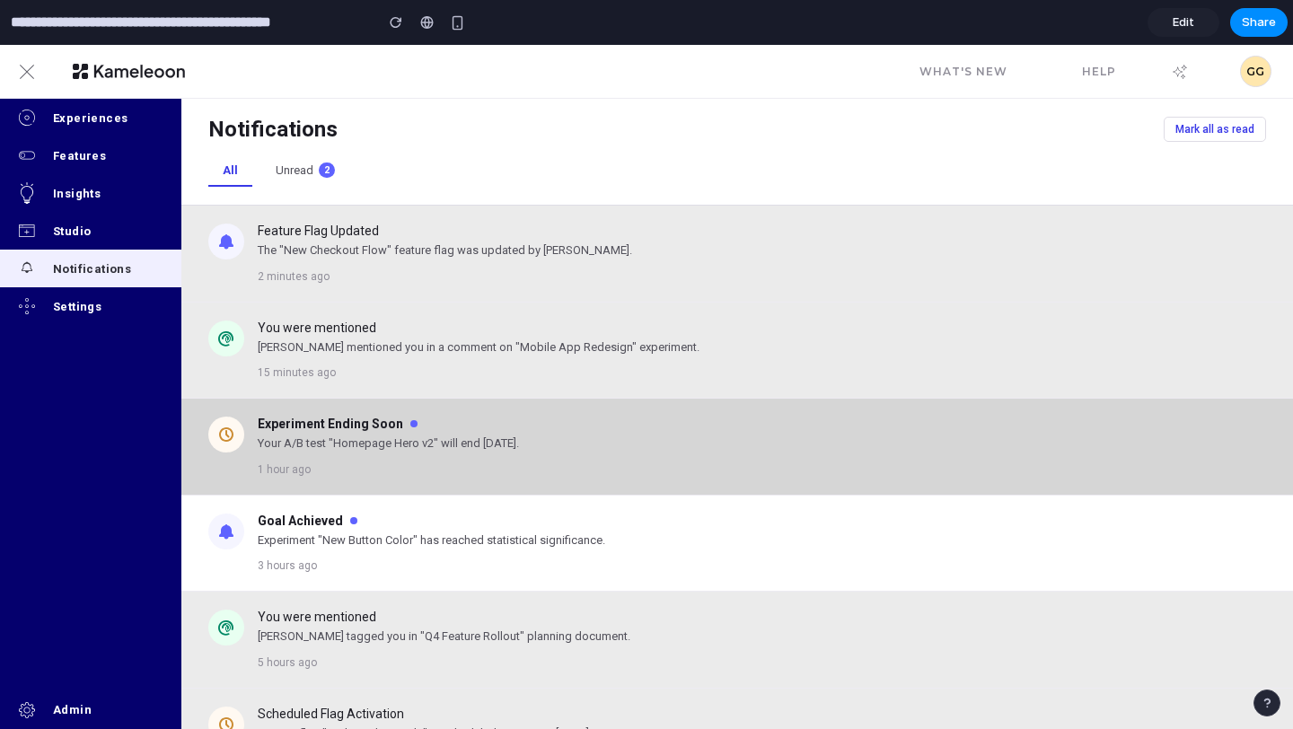
click at [432, 458] on div "Experiment Ending Soon Your A/B test "Homepage Hero v2" will end in 2 days. 1 h…" at bounding box center [762, 447] width 1008 height 60
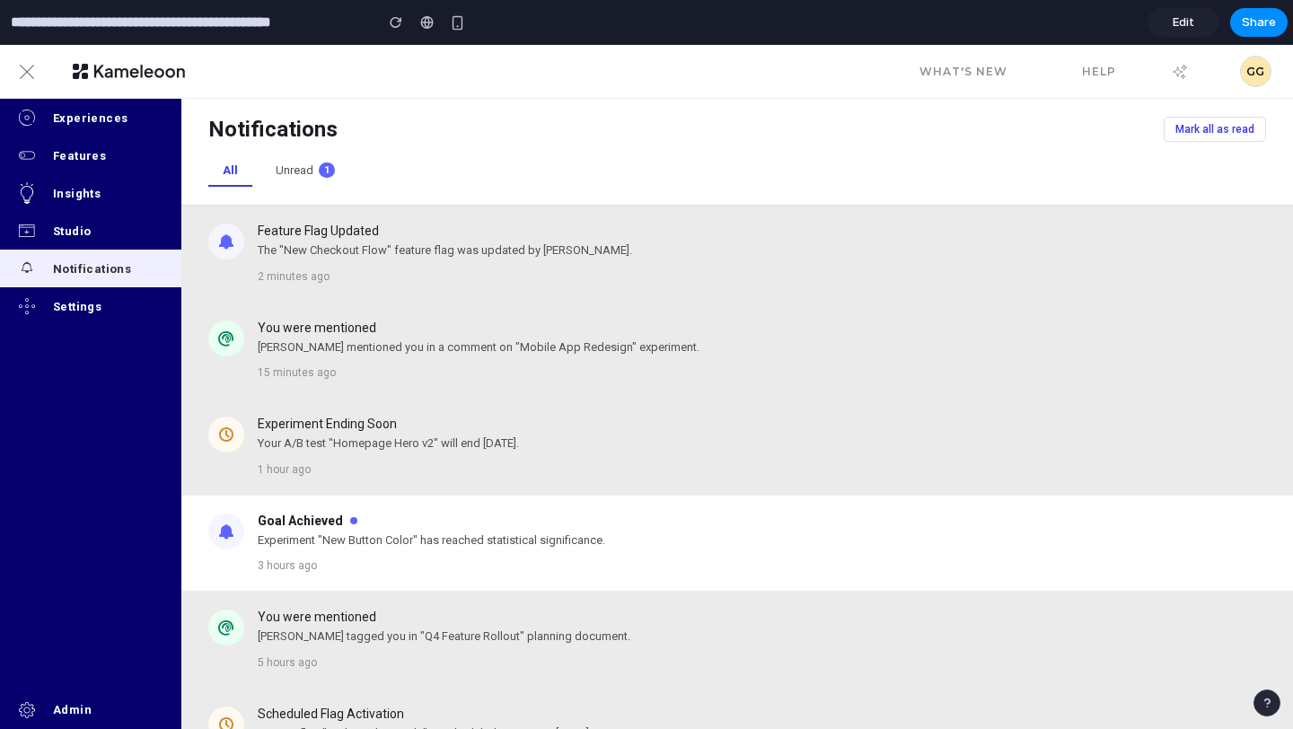
click at [1251, 128] on button "Mark all as read" at bounding box center [1215, 129] width 102 height 25
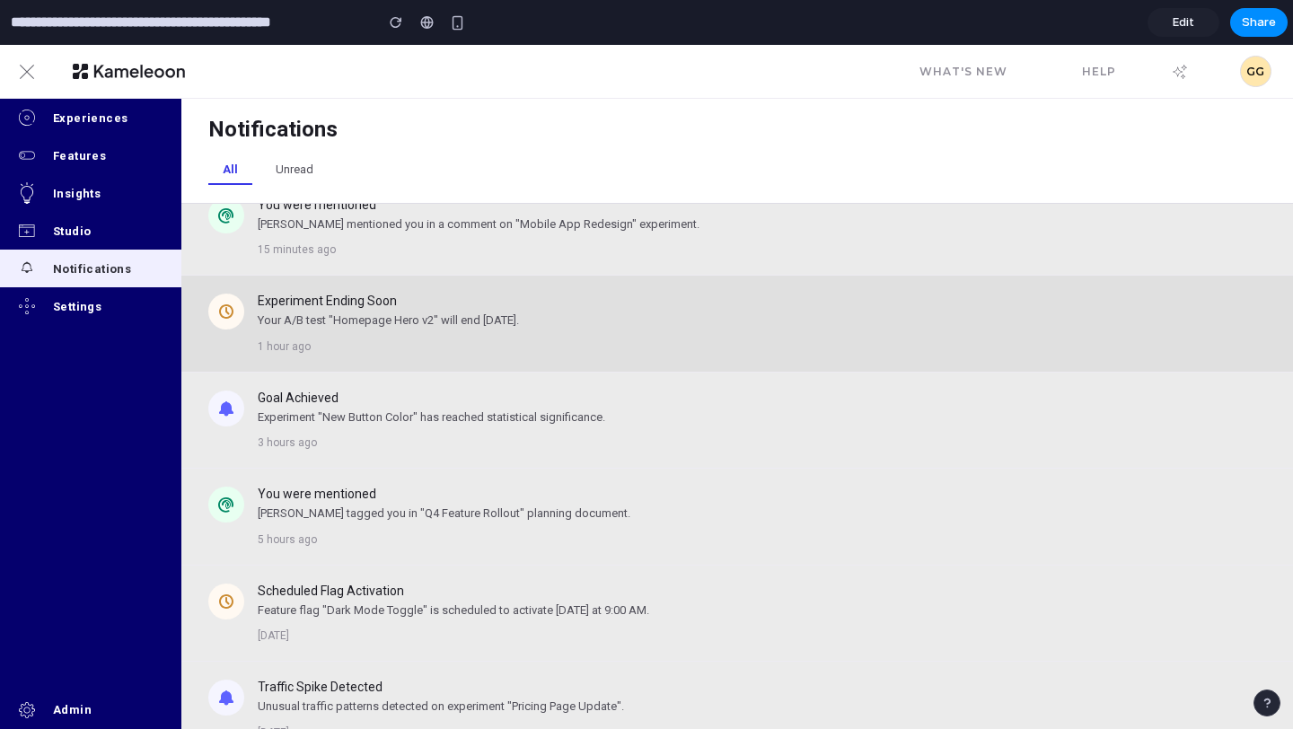
scroll to position [154, 0]
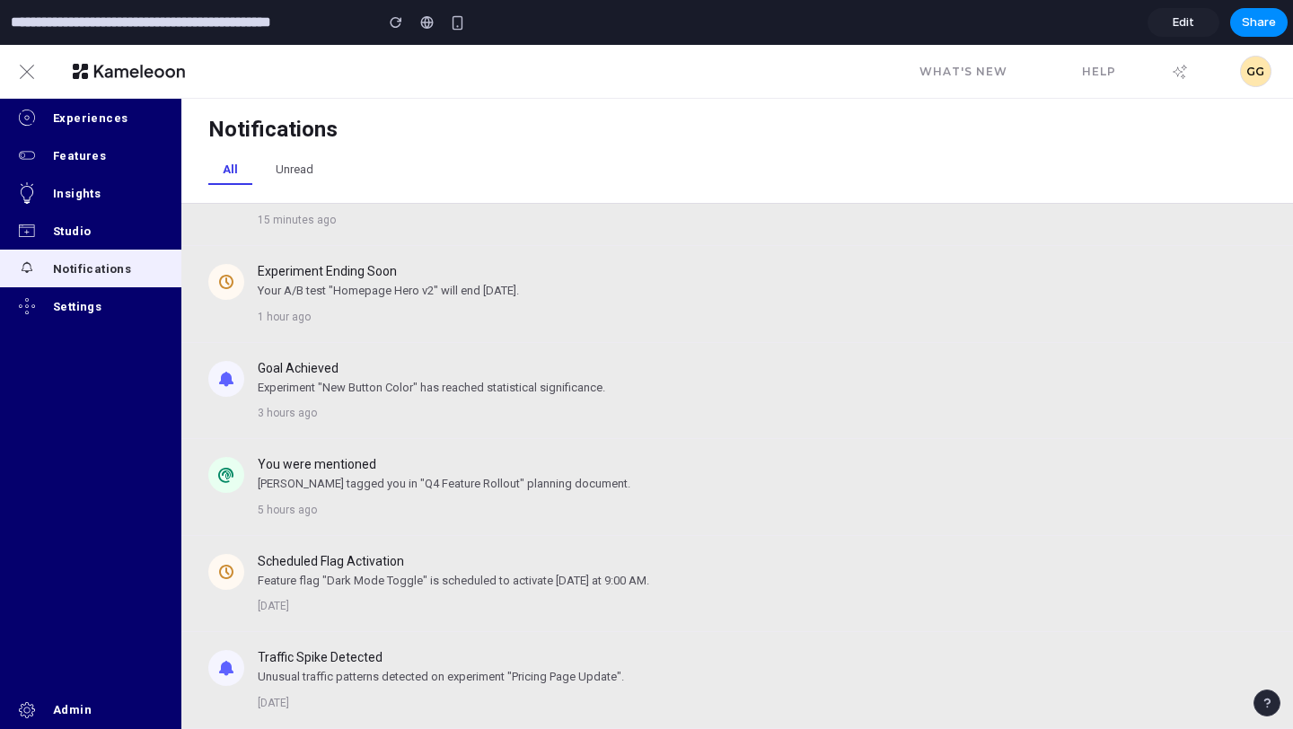
click at [1264, 703] on div "button" at bounding box center [1267, 703] width 13 height 13
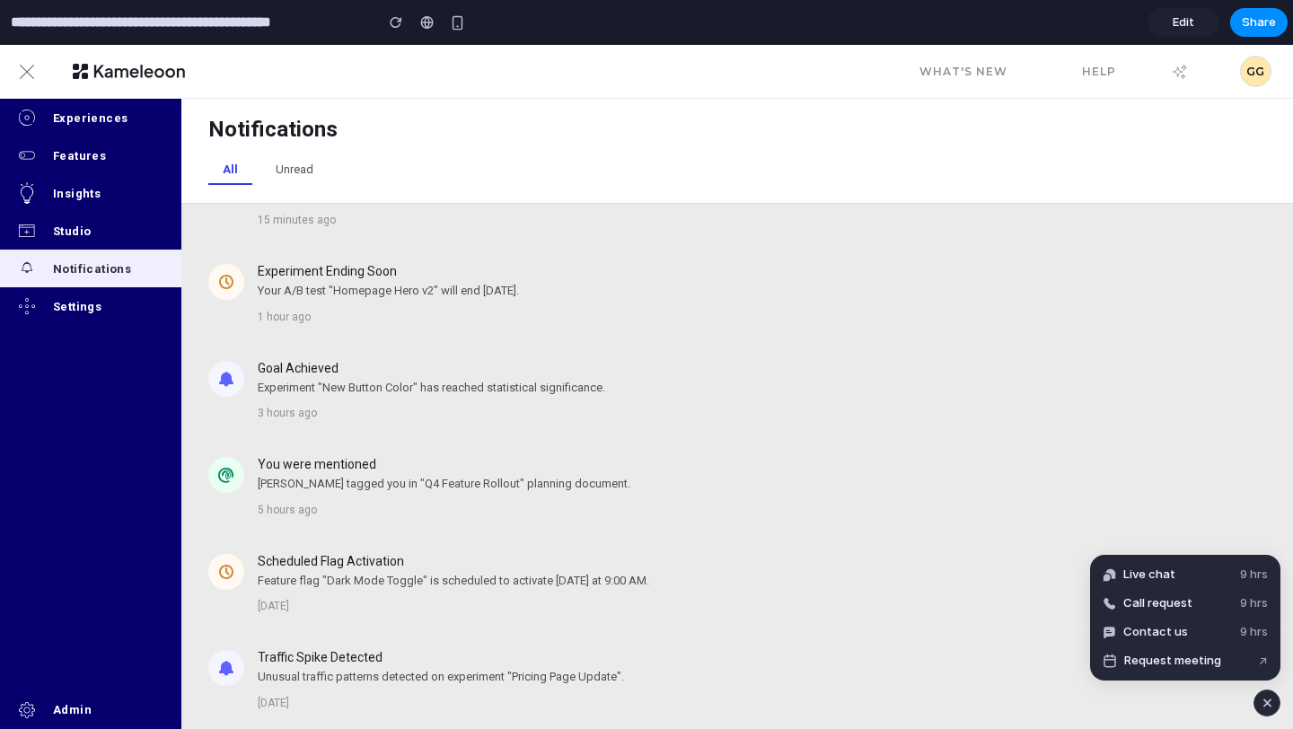
click at [1264, 703] on div "button" at bounding box center [1267, 703] width 15 height 22
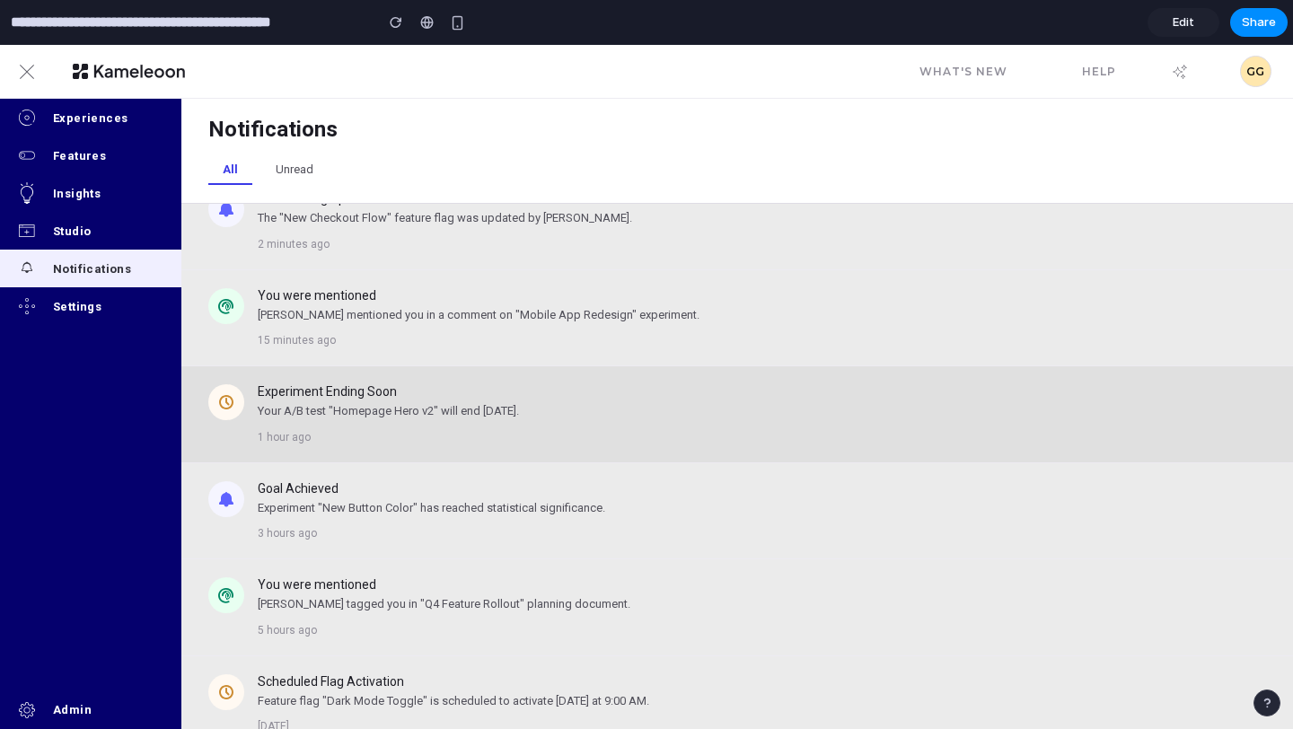
scroll to position [0, 0]
